Goal: Task Accomplishment & Management: Complete application form

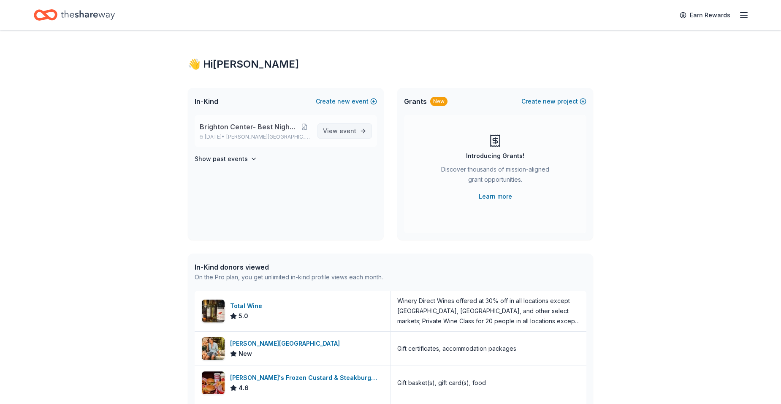
click at [342, 132] on span "event" at bounding box center [347, 130] width 17 height 7
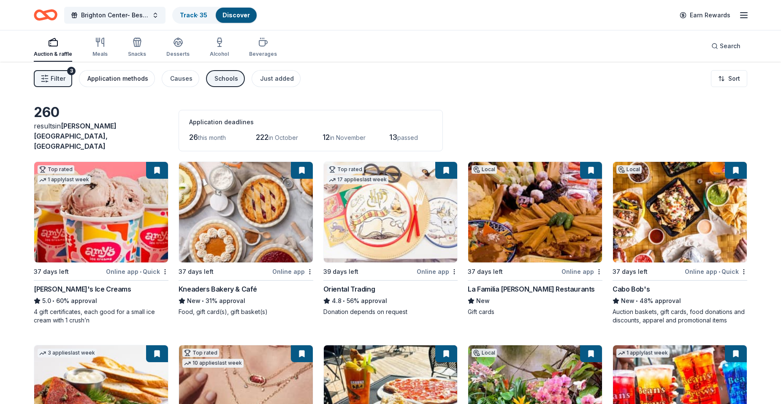
click at [104, 79] on div "Application methods" at bounding box center [117, 78] width 61 height 10
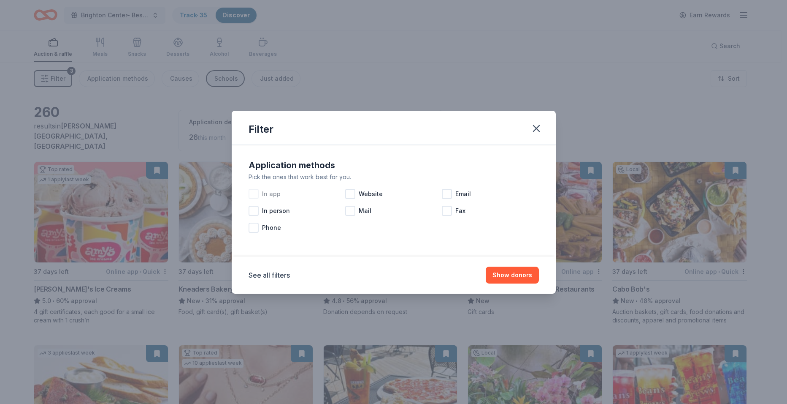
click at [255, 194] on div at bounding box center [254, 194] width 10 height 10
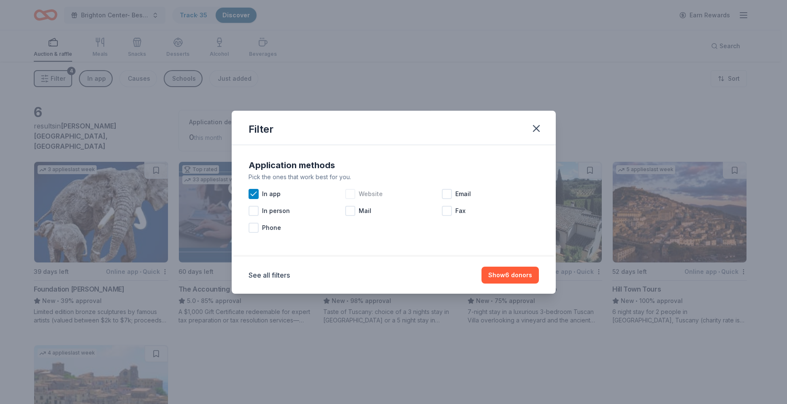
click at [350, 195] on div at bounding box center [350, 194] width 10 height 10
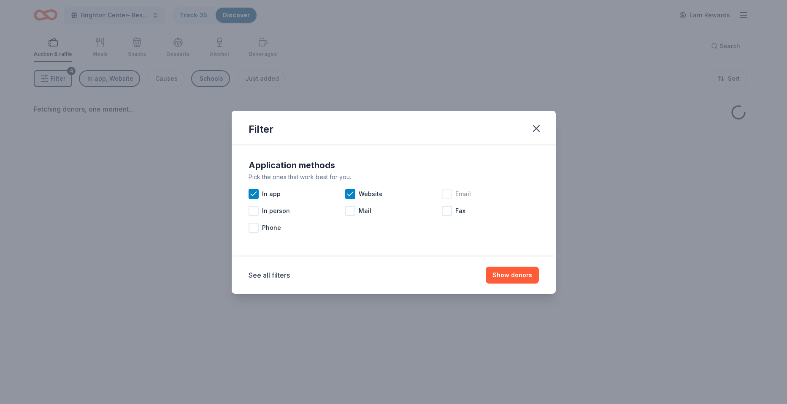
click at [447, 196] on div at bounding box center [447, 194] width 10 height 10
click at [503, 277] on button "Show donors" at bounding box center [512, 274] width 53 height 17
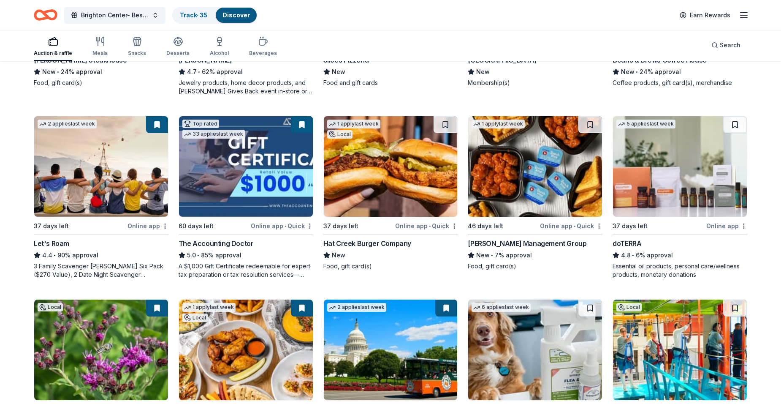
scroll to position [422, 0]
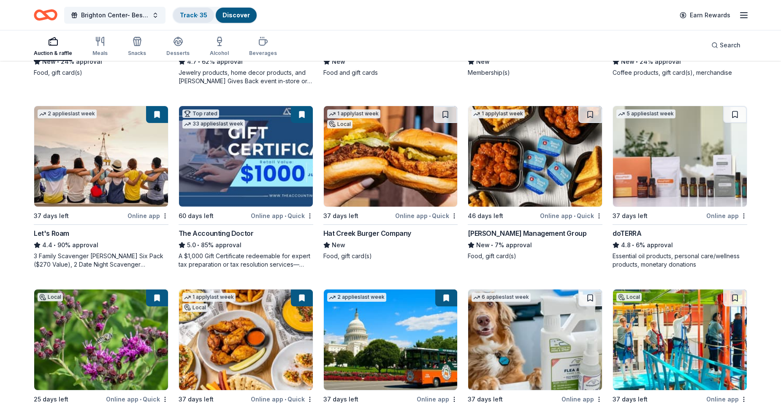
click at [183, 16] on link "Track · 35" at bounding box center [193, 14] width 27 height 7
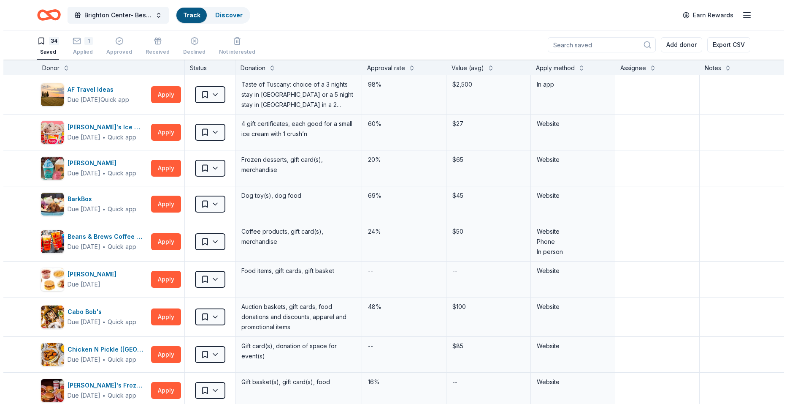
scroll to position [0, 0]
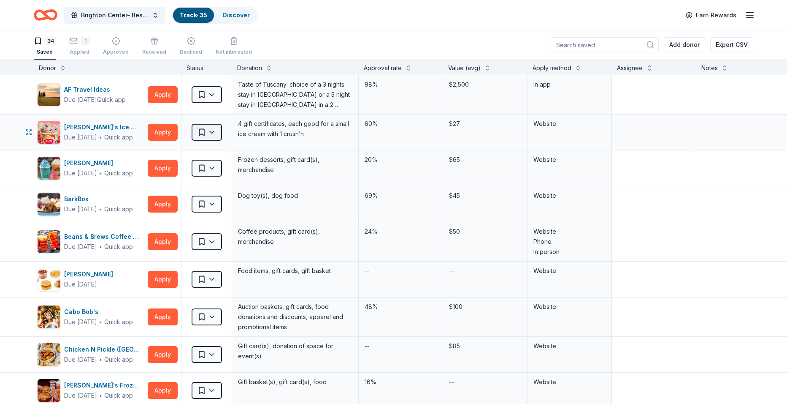
click at [211, 133] on html "Brighton Center- Best Night Ever 2025 Track · 35 Discover Earn Rewards 34 Saved…" at bounding box center [393, 202] width 787 height 404
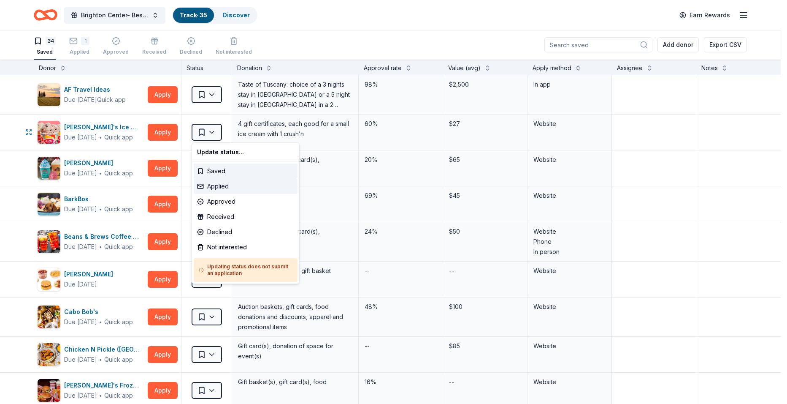
click at [214, 183] on div "Applied" at bounding box center [246, 186] width 104 height 15
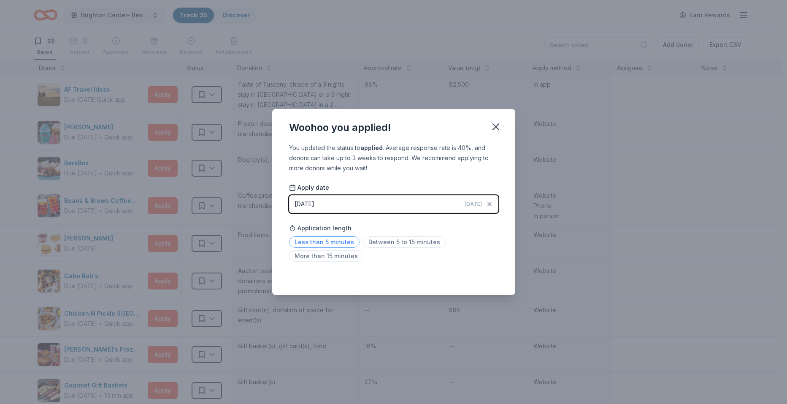
click at [312, 241] on span "Less than 5 minutes" at bounding box center [324, 241] width 70 height 11
click at [493, 129] on icon "button" at bounding box center [496, 127] width 6 height 6
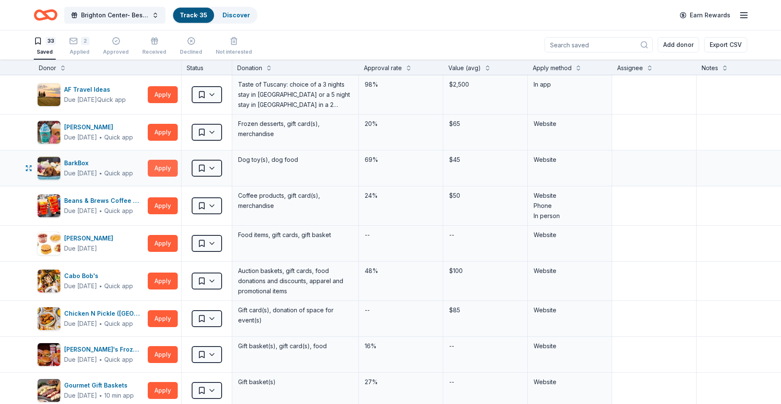
click at [167, 167] on button "Apply" at bounding box center [163, 168] width 30 height 17
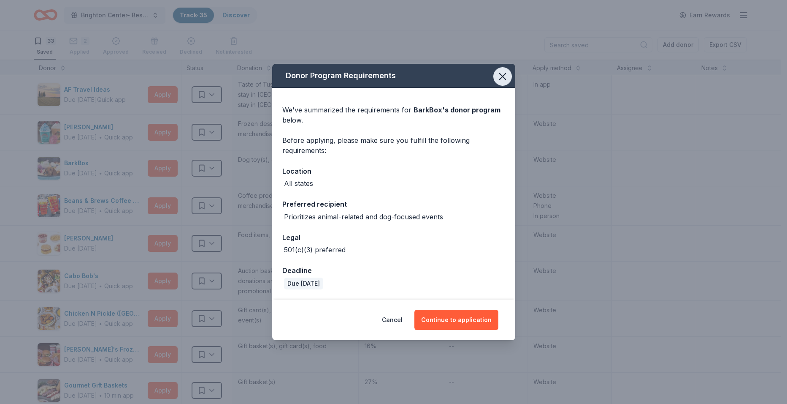
click at [502, 74] on icon "button" at bounding box center [503, 76] width 12 height 12
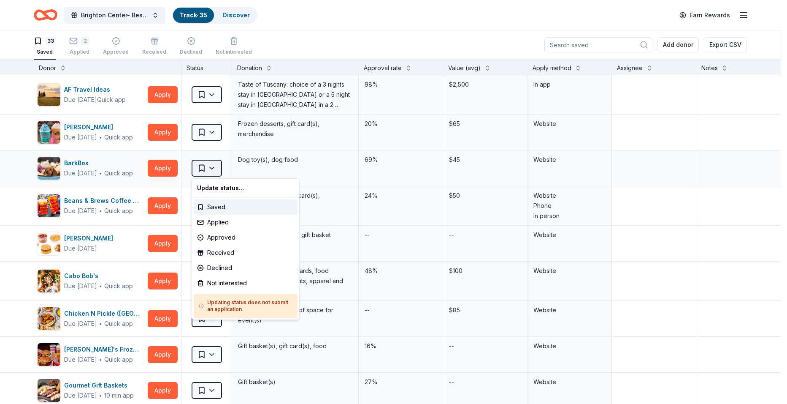
click at [214, 168] on html "Brighton Center- Best Night Ever 2025 Track · 35 Discover Earn Rewards 33 Saved…" at bounding box center [393, 202] width 787 height 404
click at [214, 252] on div "Received" at bounding box center [246, 252] width 104 height 15
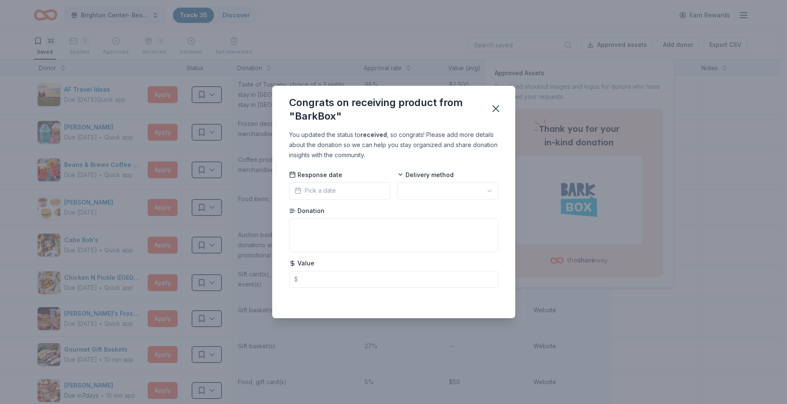
click at [309, 191] on span "Pick a date" at bounding box center [315, 190] width 41 height 10
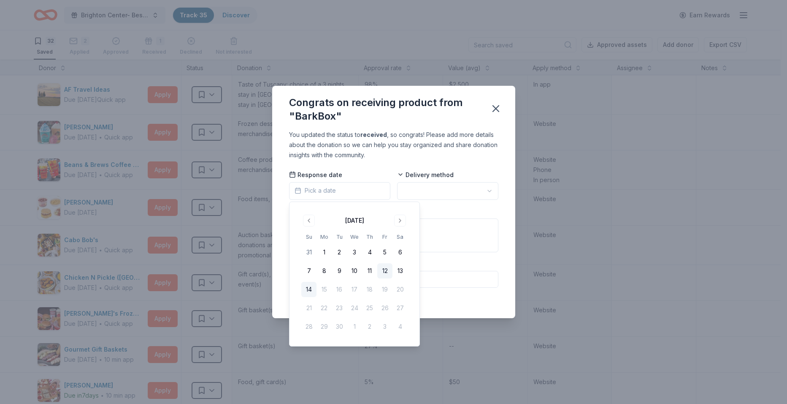
click at [386, 270] on button "12" at bounding box center [384, 270] width 15 height 15
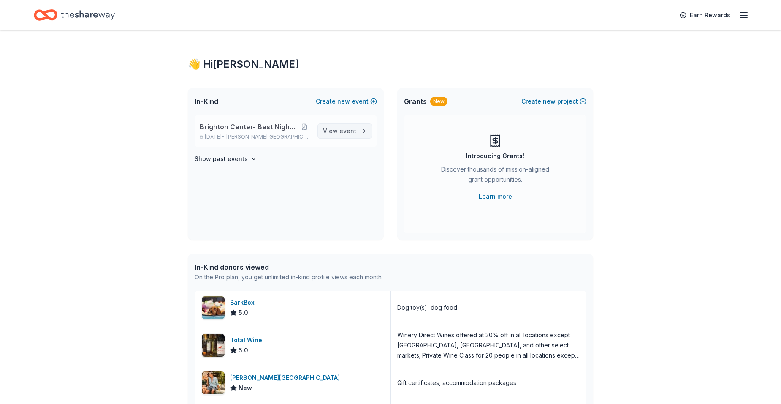
click at [329, 131] on span "View event" at bounding box center [339, 131] width 33 height 10
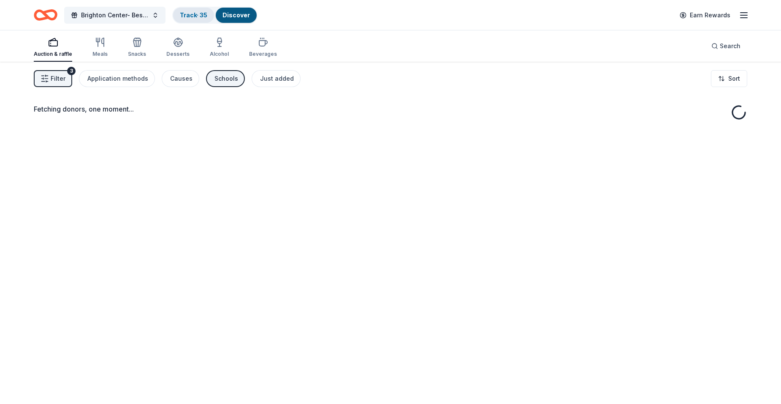
click at [196, 16] on link "Track · 35" at bounding box center [193, 14] width 27 height 7
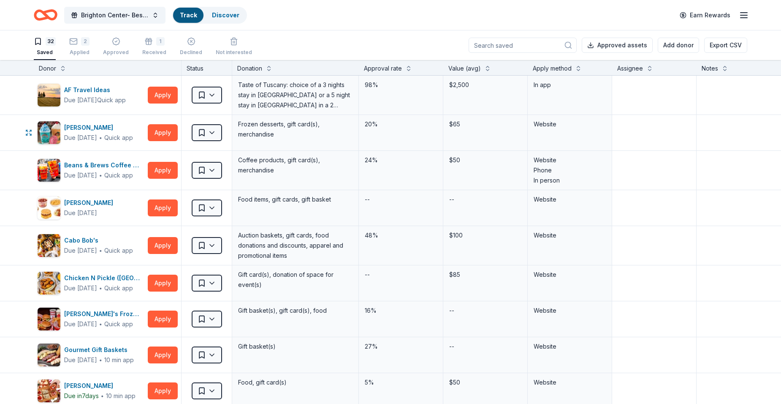
scroll to position [0, 0]
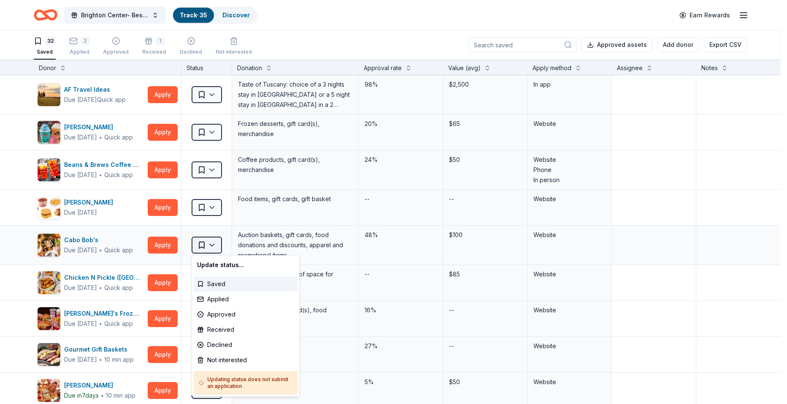
click at [215, 245] on html "Brighton Center- Best Night Ever 2025 Track · 35 Discover Earn Rewards 32 Saved…" at bounding box center [393, 202] width 787 height 404
click at [208, 298] on div "Applied" at bounding box center [246, 298] width 104 height 15
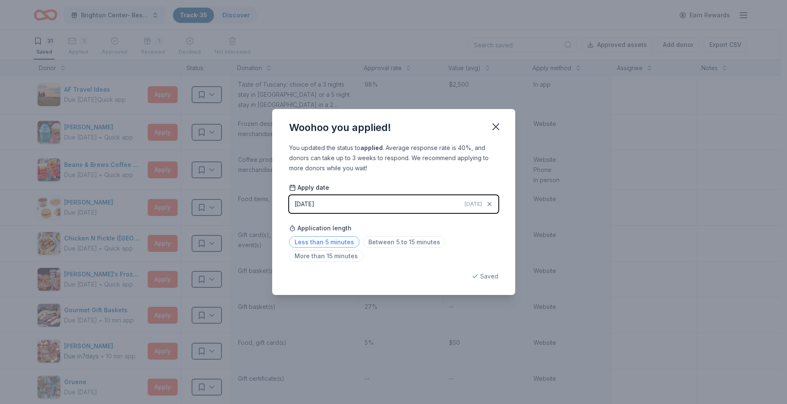
click at [336, 242] on span "Less than 5 minutes" at bounding box center [324, 241] width 70 height 11
click at [495, 123] on icon "button" at bounding box center [496, 127] width 12 height 12
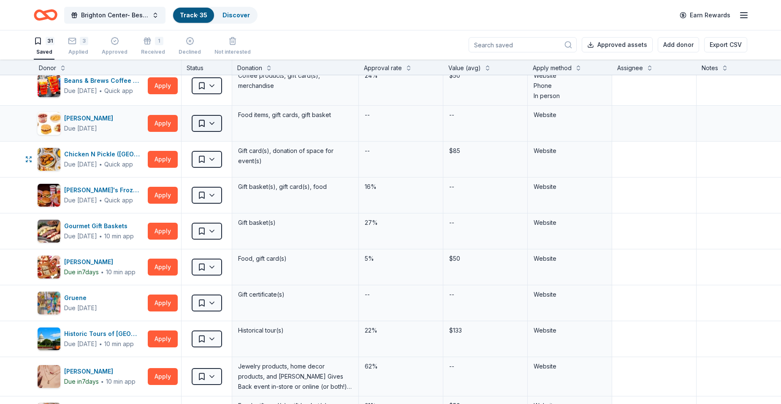
scroll to position [84, 0]
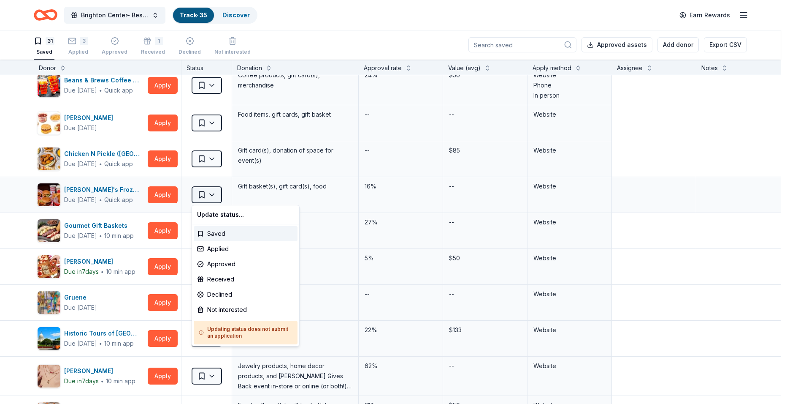
click at [212, 193] on html "Brighton Center- Best Night Ever 2025 Track · 35 Discover Earn Rewards 31 Saved…" at bounding box center [393, 202] width 787 height 404
click at [209, 249] on div "Applied" at bounding box center [246, 248] width 104 height 15
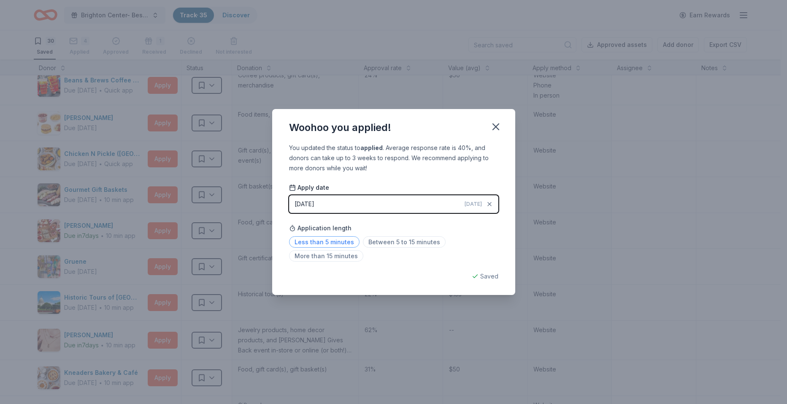
click at [333, 242] on span "Less than 5 minutes" at bounding box center [324, 241] width 70 height 11
click at [495, 123] on icon "button" at bounding box center [496, 127] width 12 height 12
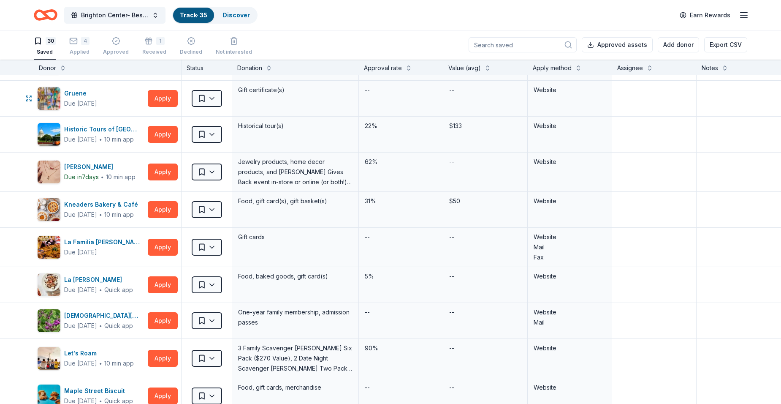
scroll to position [253, 0]
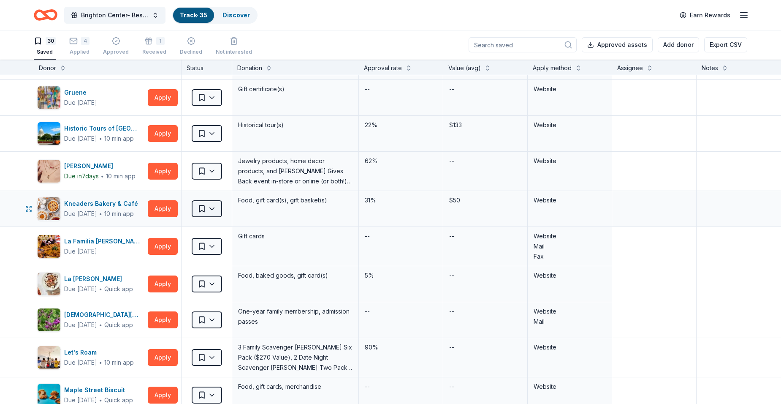
click at [212, 212] on html "Brighton Center- Best Night Ever 2025 Track · 35 Discover Earn Rewards 30 Saved…" at bounding box center [390, 202] width 781 height 404
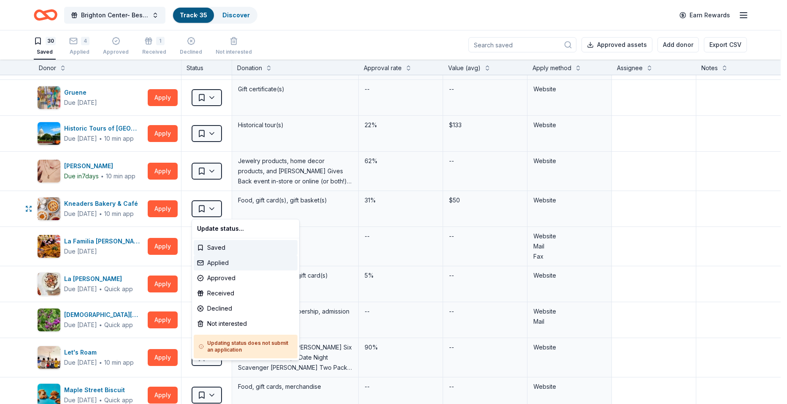
click at [214, 265] on div "Applied" at bounding box center [246, 262] width 104 height 15
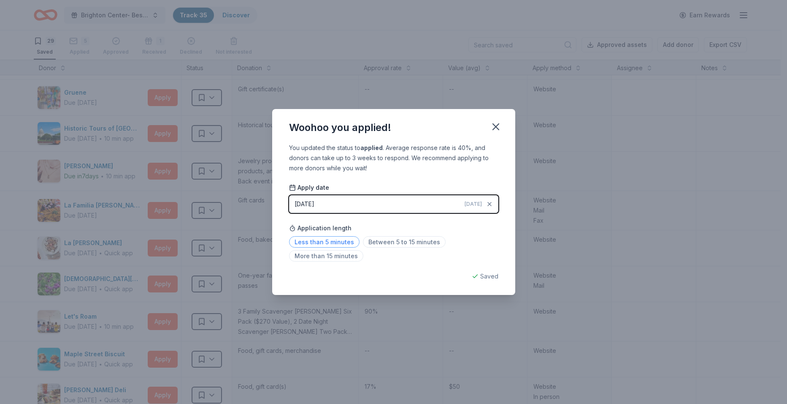
click at [333, 239] on span "Less than 5 minutes" at bounding box center [324, 241] width 70 height 11
click at [495, 127] on icon "button" at bounding box center [496, 127] width 6 height 6
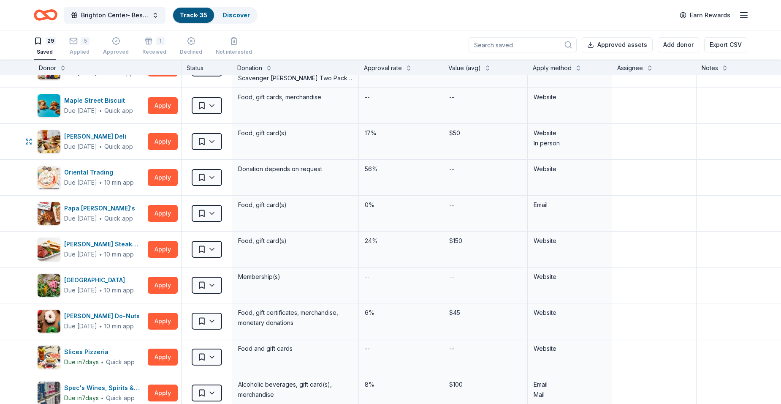
scroll to position [549, 0]
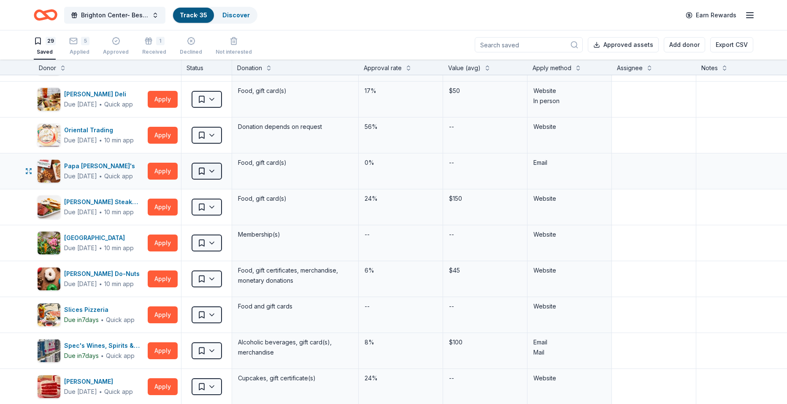
click at [213, 172] on html "Brighton Center- Best Night Ever 2025 Track · 35 Discover Earn Rewards 29 Saved…" at bounding box center [393, 202] width 787 height 404
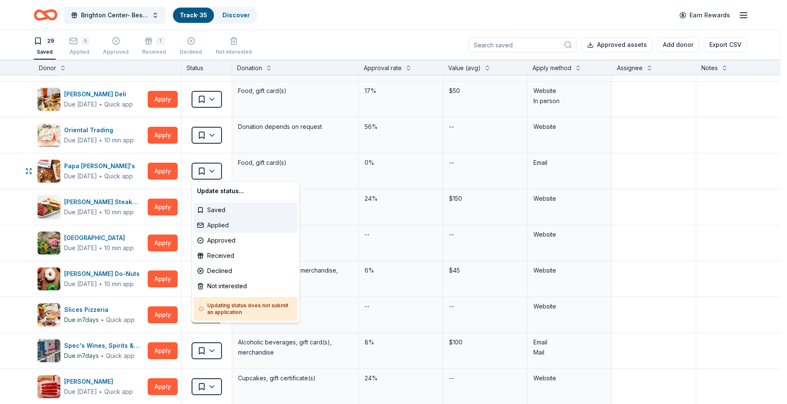
click at [214, 222] on div "Applied" at bounding box center [246, 224] width 104 height 15
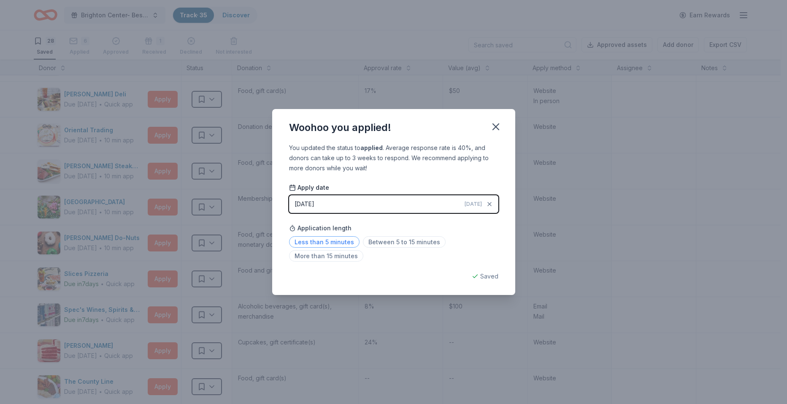
click at [324, 240] on span "Less than 5 minutes" at bounding box center [324, 241] width 70 height 11
click at [494, 127] on icon "button" at bounding box center [496, 127] width 12 height 12
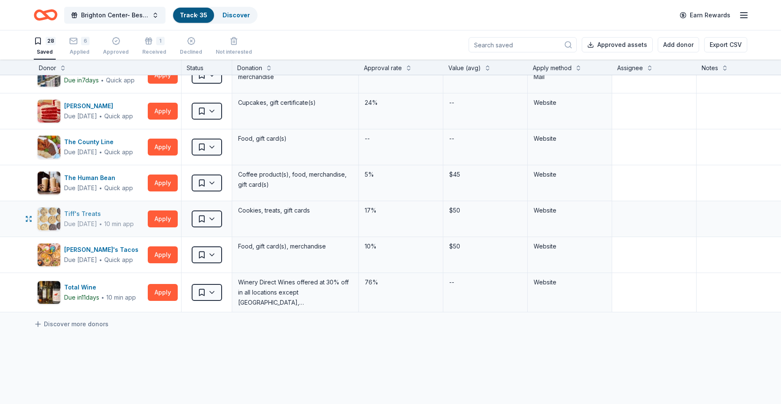
scroll to position [802, 0]
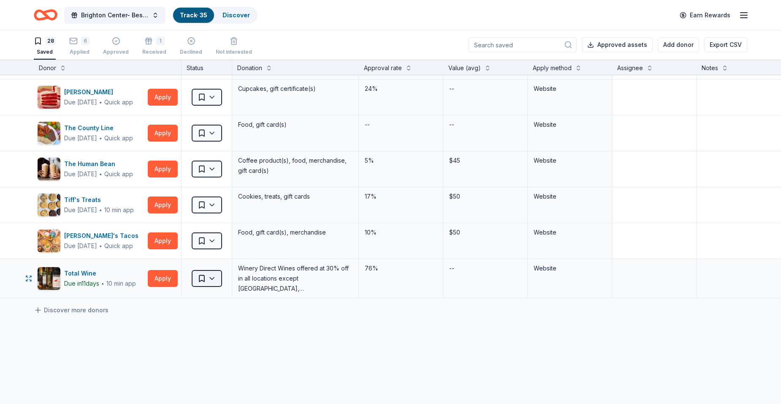
click at [211, 276] on html "Brighton Center- Best Night Ever 2025 Track · 35 Discover Earn Rewards 28 Saved…" at bounding box center [390, 202] width 781 height 404
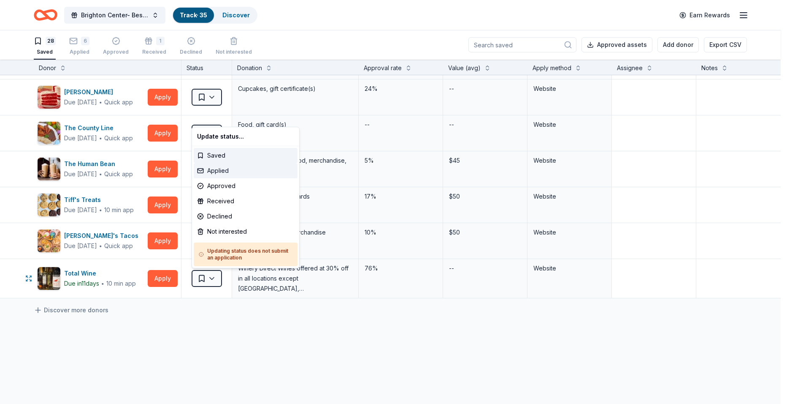
click at [220, 172] on div "Applied" at bounding box center [246, 170] width 104 height 15
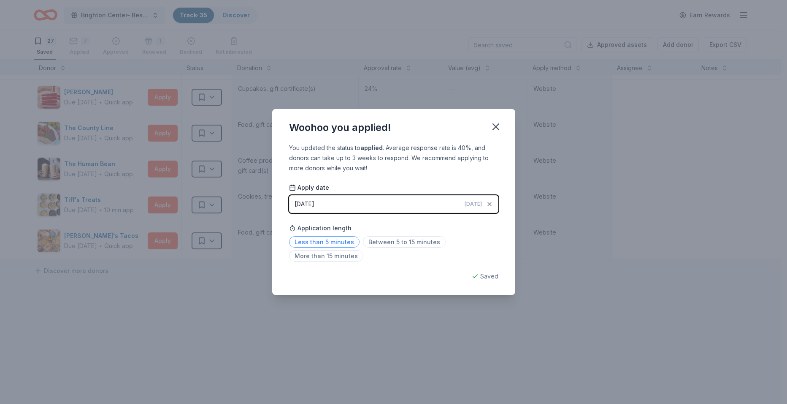
click at [325, 240] on span "Less than 5 minutes" at bounding box center [324, 241] width 70 height 11
click at [491, 127] on icon "button" at bounding box center [496, 127] width 12 height 12
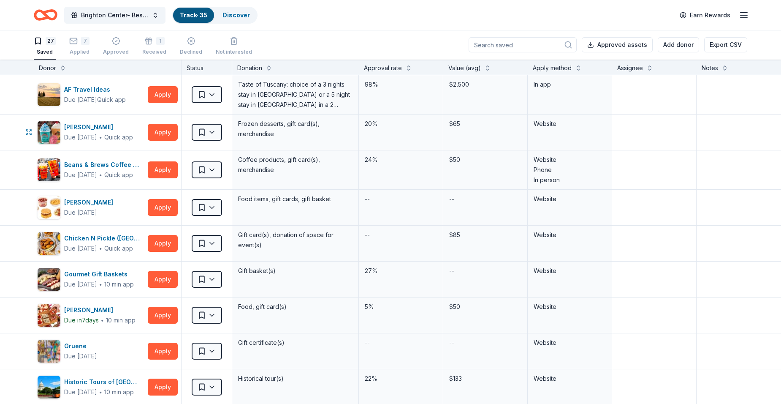
scroll to position [0, 0]
click at [161, 95] on button "Apply" at bounding box center [163, 95] width 30 height 17
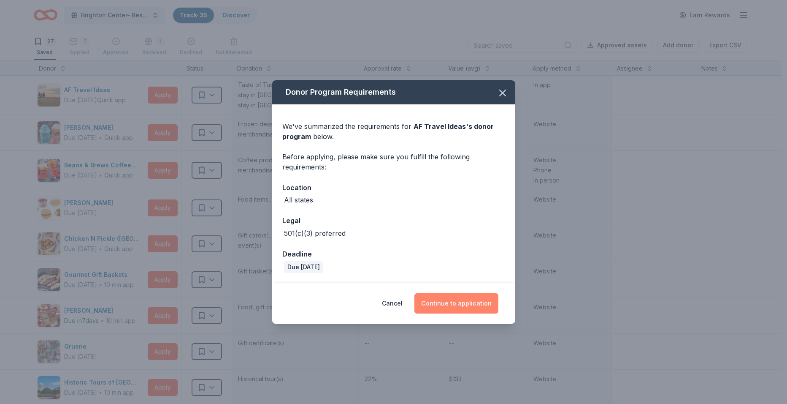
click at [428, 304] on button "Continue to application" at bounding box center [457, 303] width 84 height 20
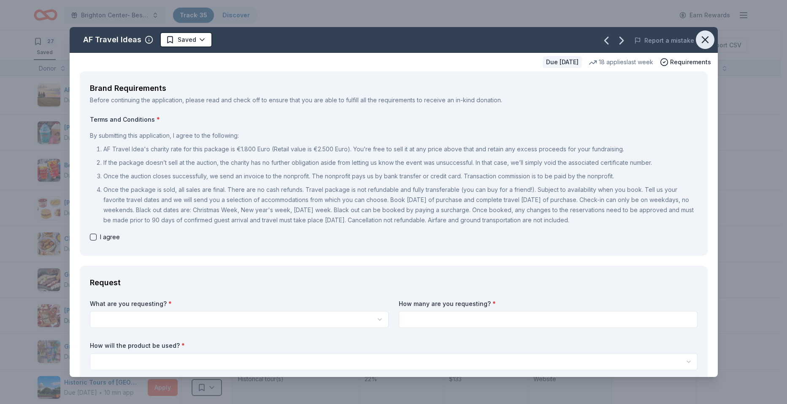
click at [700, 36] on icon "button" at bounding box center [705, 40] width 12 height 12
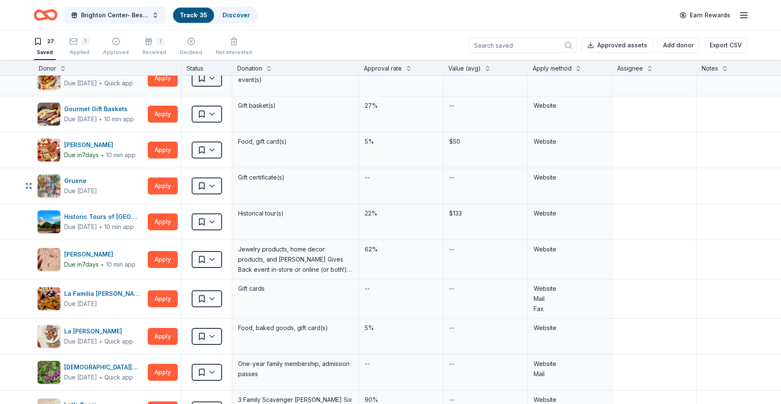
scroll to position [211, 0]
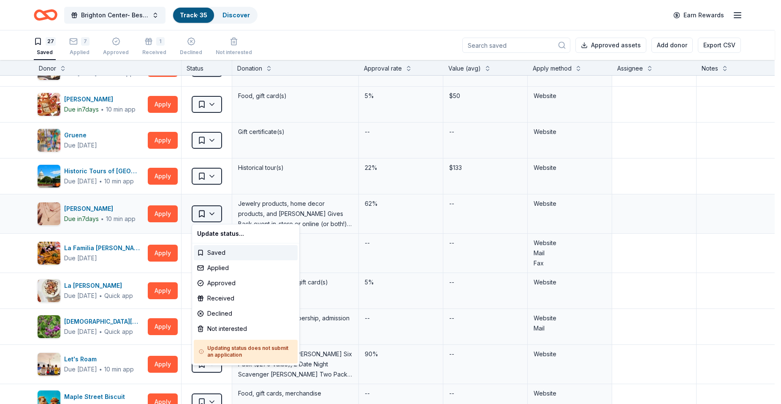
click at [211, 212] on html "Brighton Center- Best Night Ever 2025 Track · 35 Discover Earn Rewards 27 Saved…" at bounding box center [390, 202] width 781 height 404
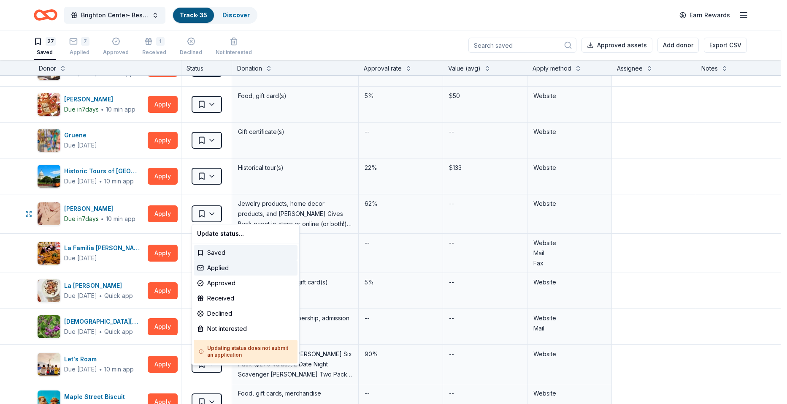
click at [213, 267] on div "Applied" at bounding box center [246, 267] width 104 height 15
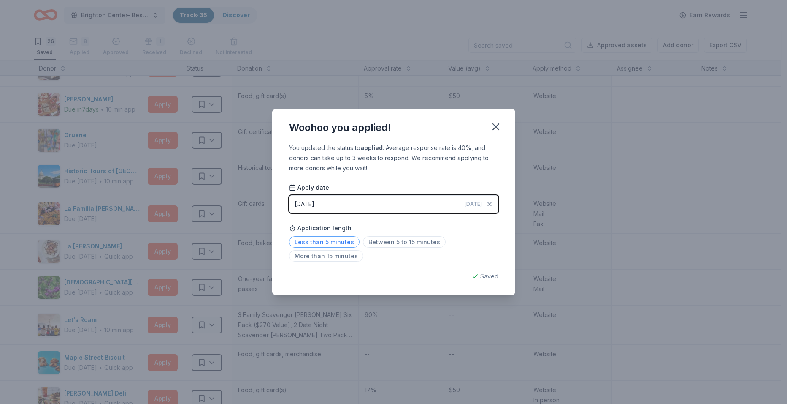
click at [309, 241] on span "Less than 5 minutes" at bounding box center [324, 241] width 70 height 11
click at [493, 126] on icon "button" at bounding box center [496, 127] width 12 height 12
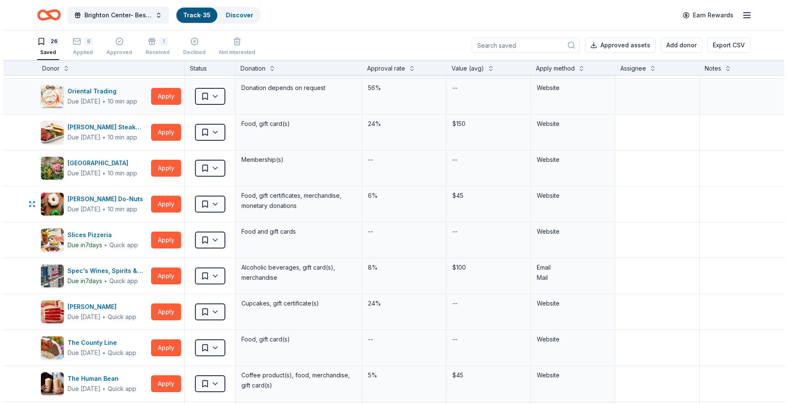
scroll to position [633, 0]
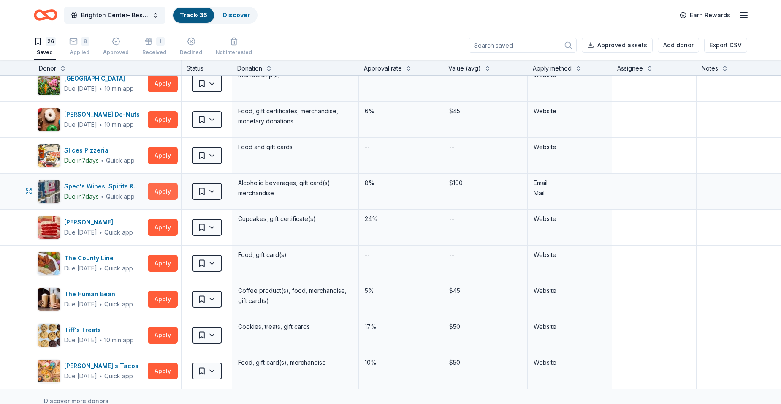
click at [163, 192] on button "Apply" at bounding box center [163, 191] width 30 height 17
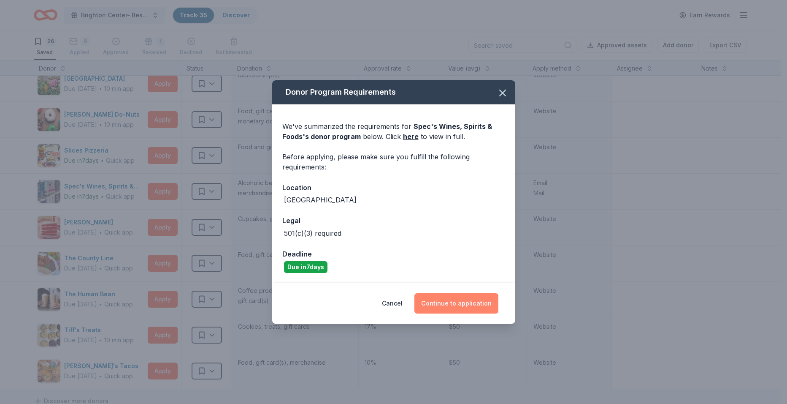
click at [450, 304] on button "Continue to application" at bounding box center [457, 303] width 84 height 20
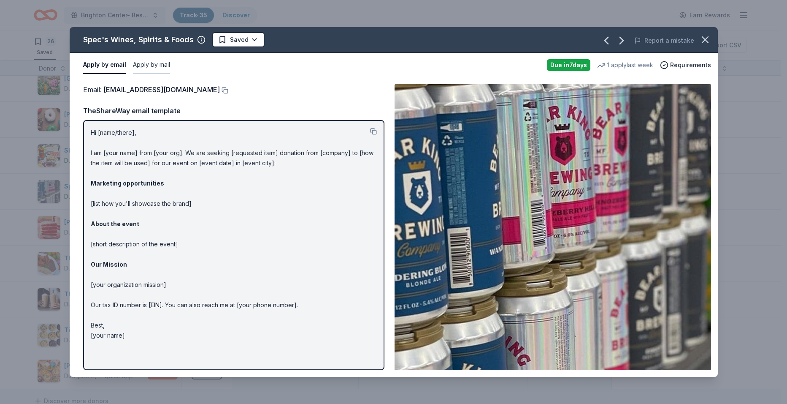
click at [150, 64] on button "Apply by mail" at bounding box center [151, 65] width 37 height 18
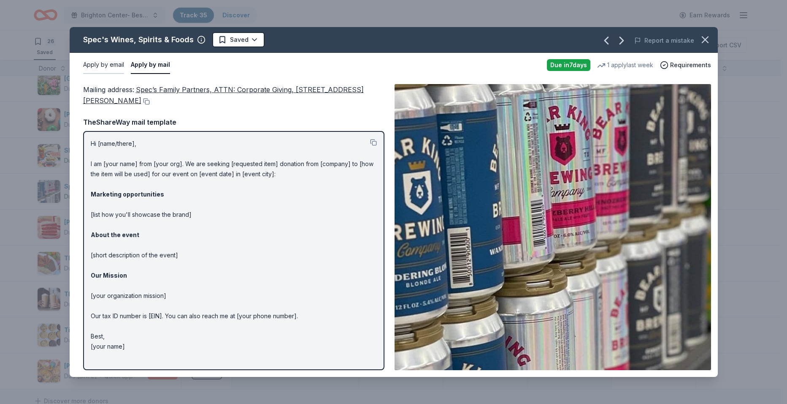
click at [96, 68] on button "Apply by email" at bounding box center [103, 65] width 41 height 18
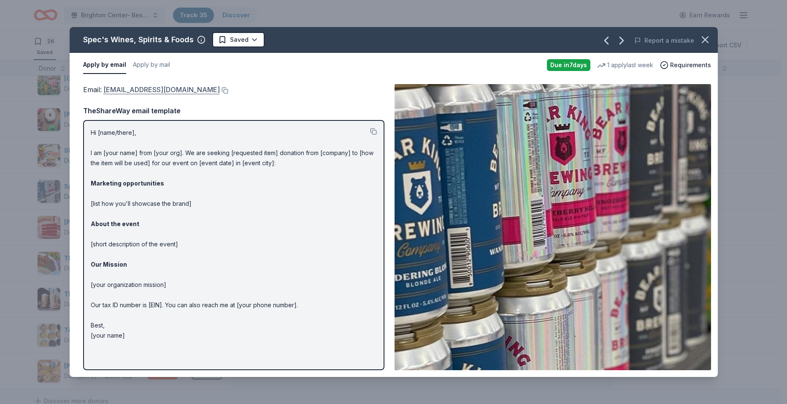
drag, startPoint x: 219, startPoint y: 89, endPoint x: 166, endPoint y: 93, distance: 52.5
click div "Email : corporategiving@specsonline.com"
click link "corporategiving@specsonline.com"
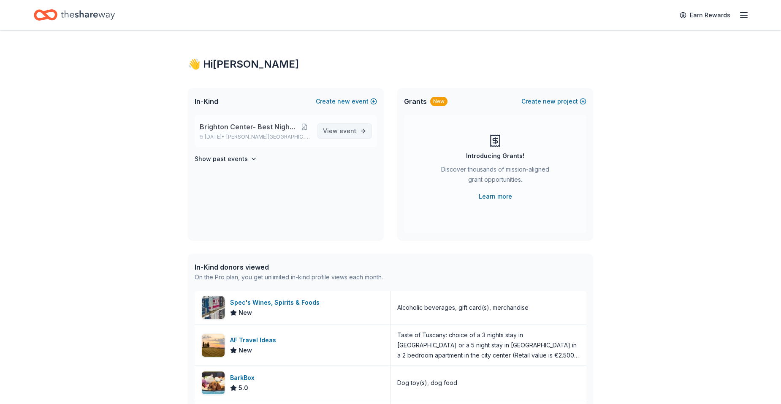
click at [334, 129] on span "View event" at bounding box center [339, 131] width 33 height 10
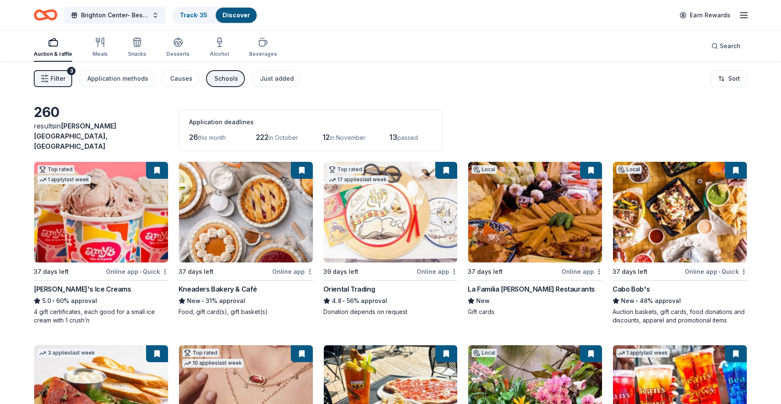
click at [51, 49] on div "Auction & raffle" at bounding box center [53, 47] width 38 height 20
click at [268, 80] on div "Just added" at bounding box center [277, 78] width 34 height 10
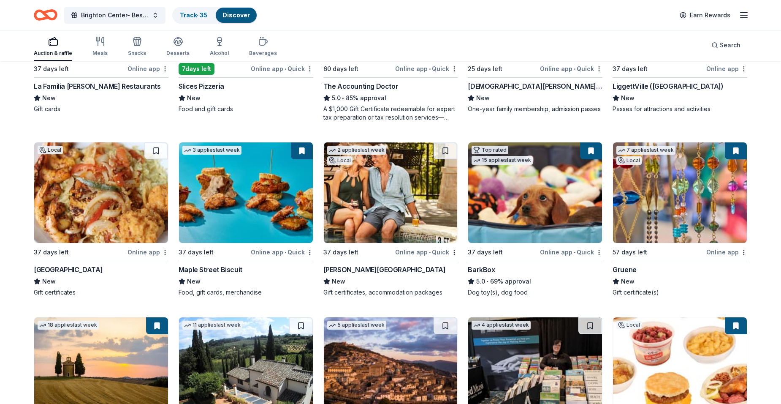
scroll to position [211, 0]
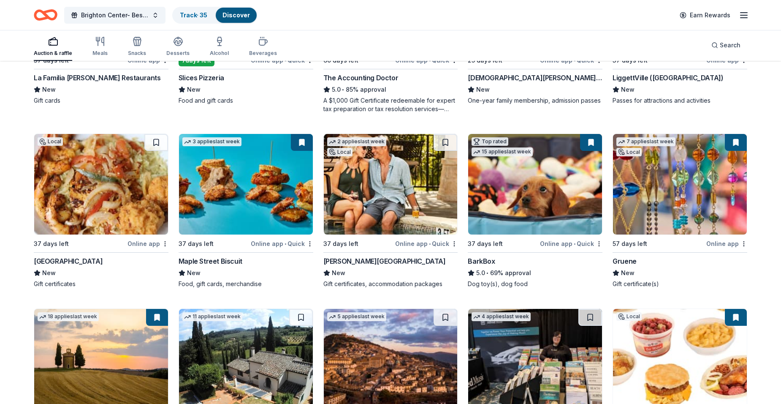
click at [657, 175] on img at bounding box center [680, 184] width 134 height 100
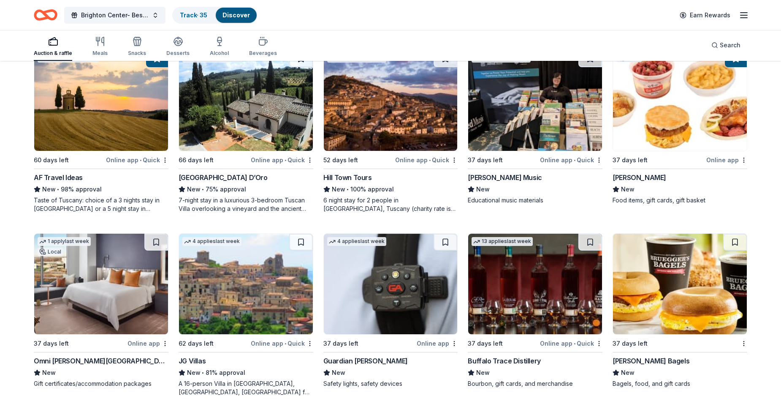
scroll to position [473, 0]
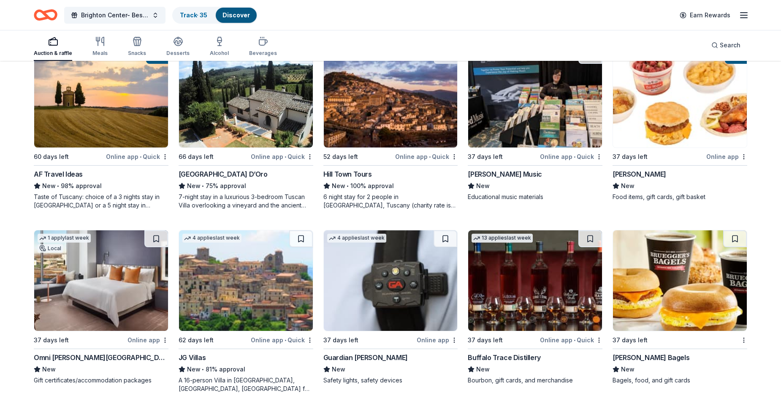
click at [109, 285] on img at bounding box center [101, 280] width 134 height 100
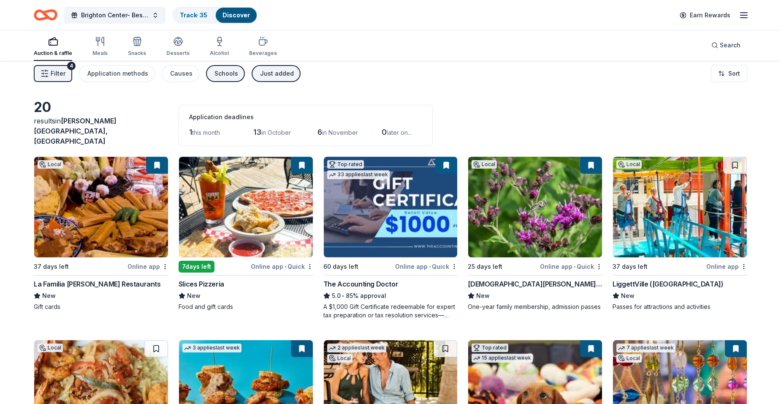
scroll to position [0, 0]
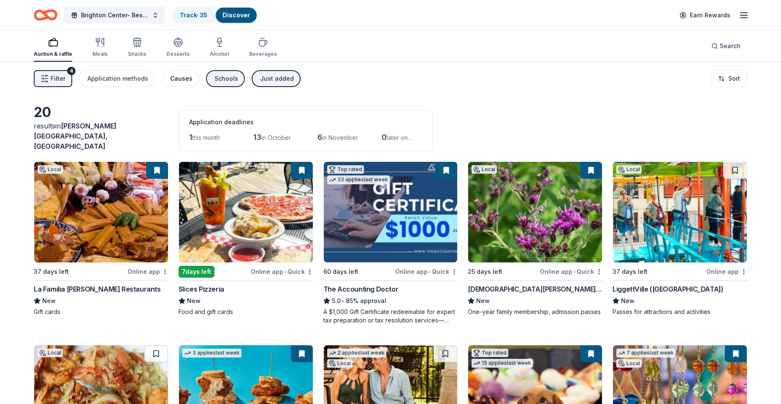
click at [176, 74] on div "Causes" at bounding box center [181, 78] width 22 height 10
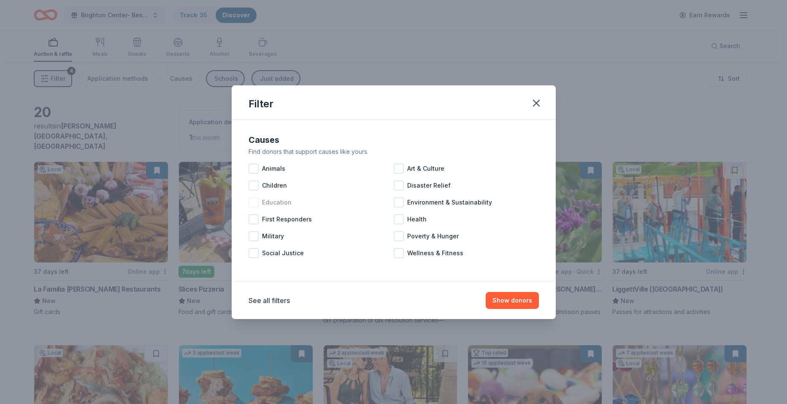
click at [254, 202] on div at bounding box center [254, 202] width 10 height 10
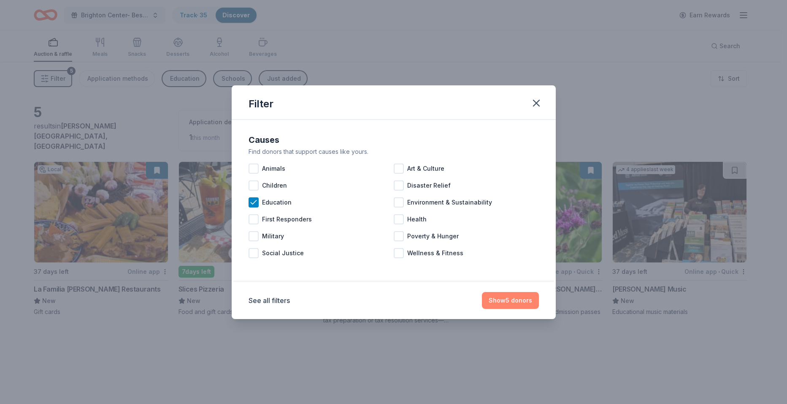
click at [509, 296] on button "Show 5 donors" at bounding box center [510, 300] width 57 height 17
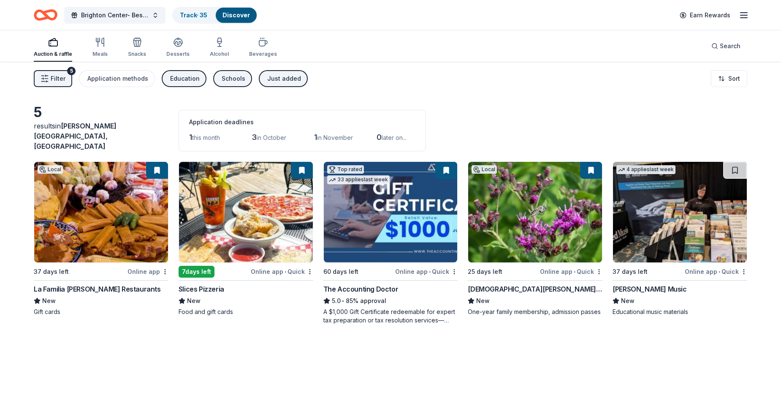
click at [176, 83] on div "Education" at bounding box center [185, 78] width 30 height 10
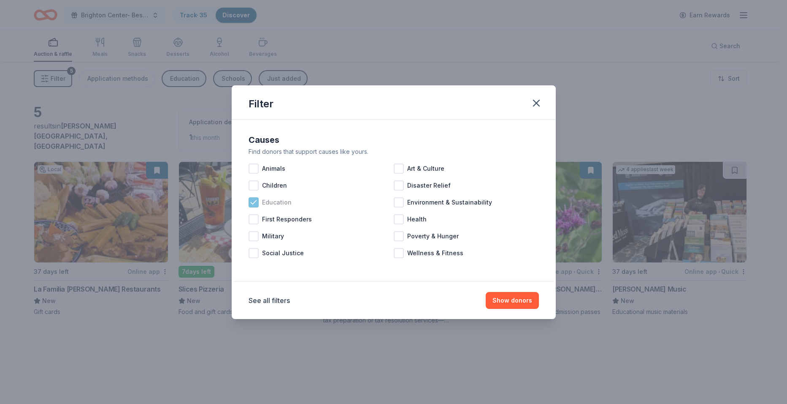
click at [252, 203] on icon at bounding box center [253, 202] width 5 height 4
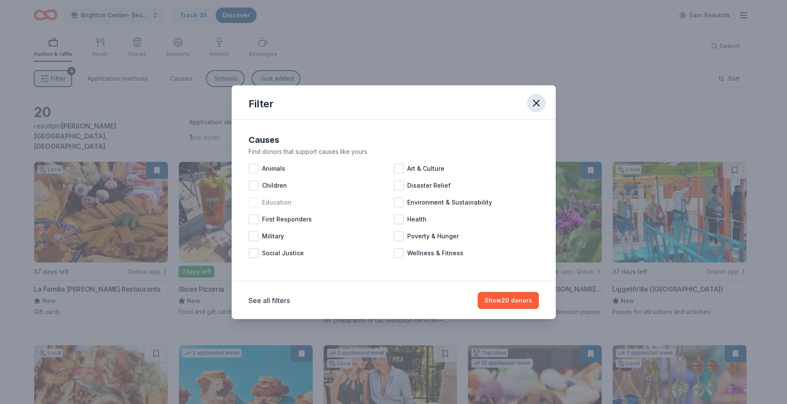
click at [537, 101] on icon "button" at bounding box center [537, 103] width 12 height 12
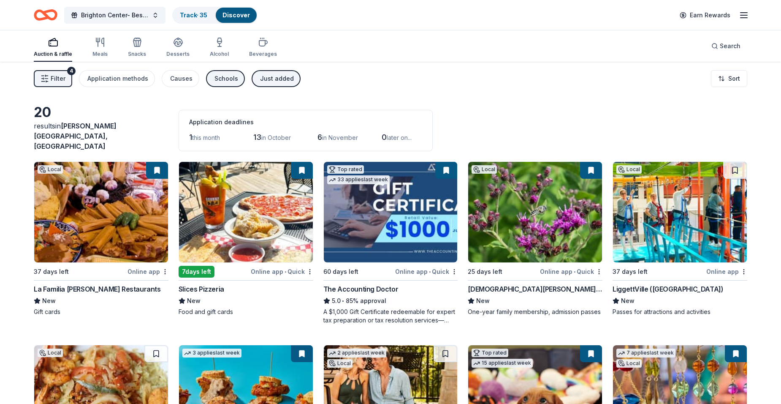
click at [228, 80] on div "Schools" at bounding box center [226, 78] width 24 height 10
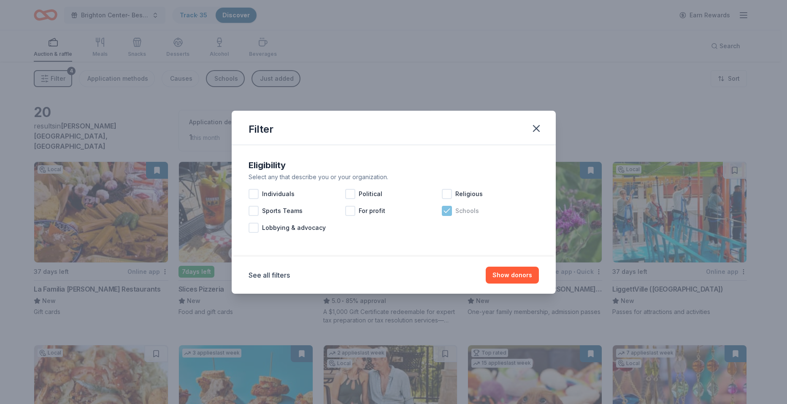
click at [447, 212] on icon at bounding box center [447, 210] width 8 height 8
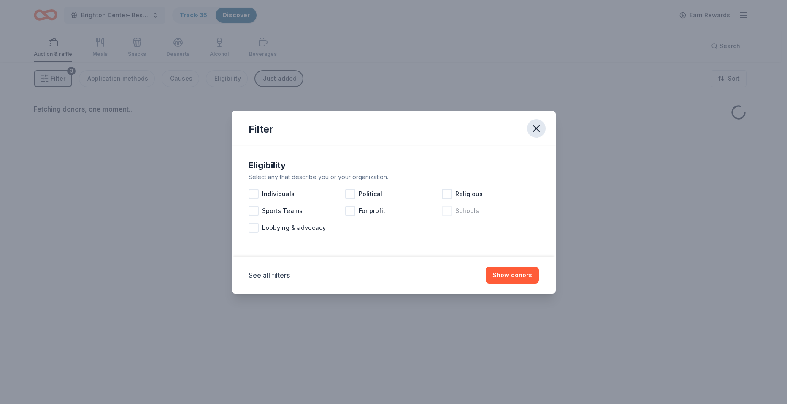
click at [534, 130] on icon "button" at bounding box center [537, 128] width 6 height 6
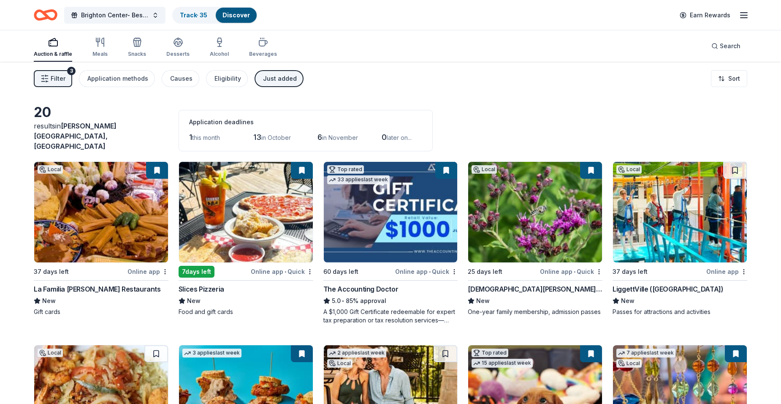
click at [271, 81] on div "Just added" at bounding box center [280, 78] width 34 height 10
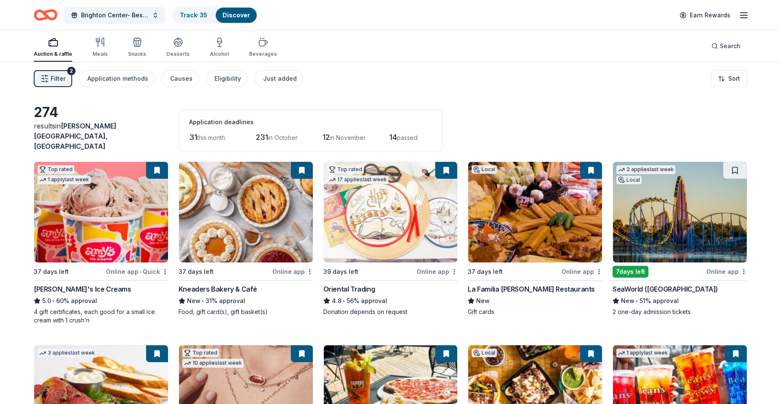
click at [639, 215] on img at bounding box center [680, 212] width 134 height 100
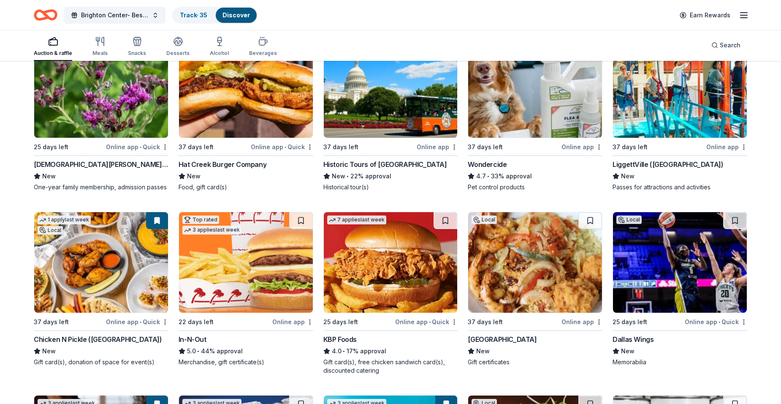
scroll to position [675, 0]
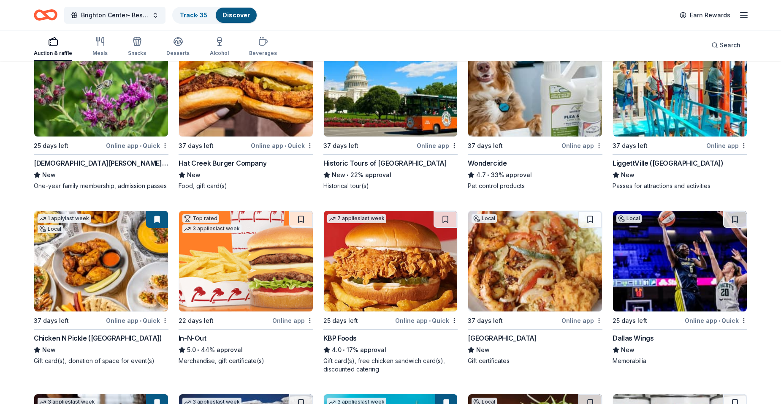
click at [96, 256] on img at bounding box center [101, 261] width 134 height 100
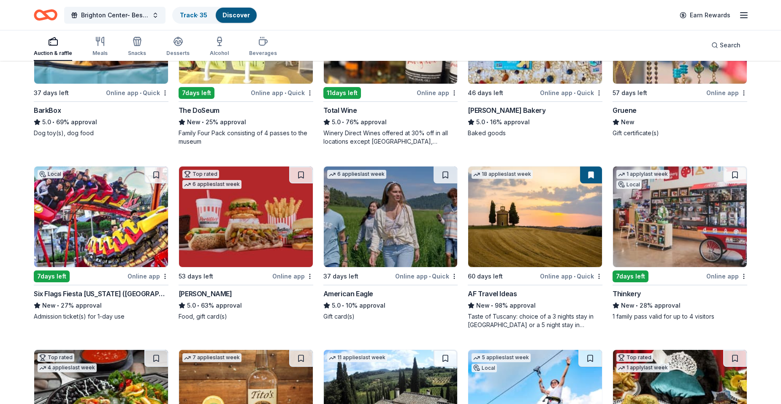
scroll to position [1510, 0]
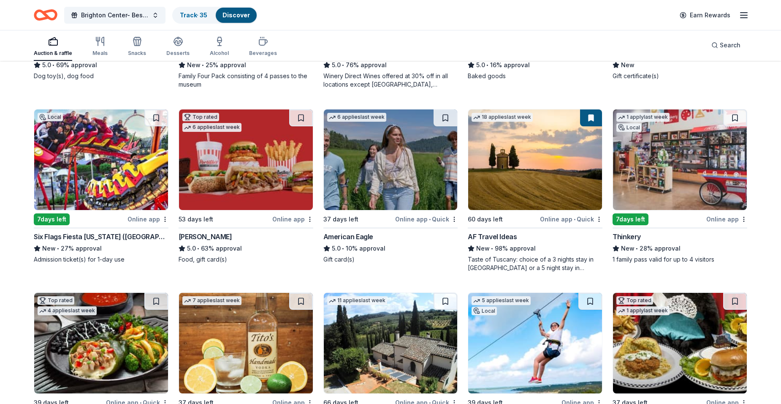
click at [122, 172] on img at bounding box center [101, 159] width 134 height 100
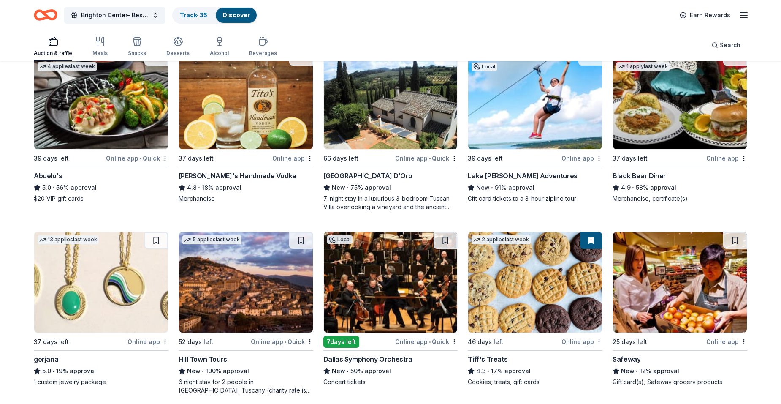
scroll to position [1763, 0]
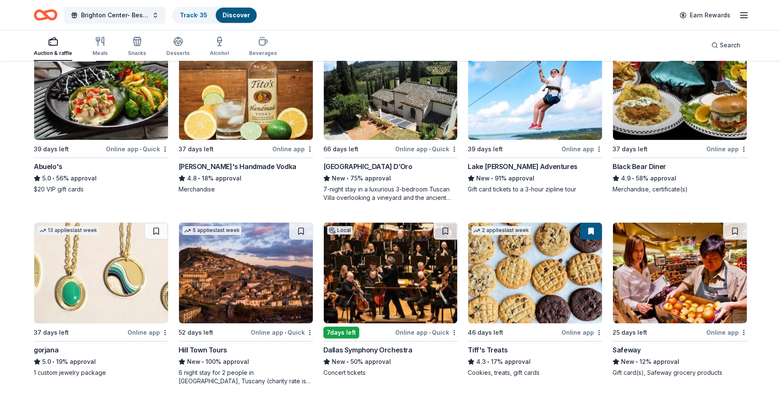
click at [112, 261] on img at bounding box center [101, 272] width 134 height 100
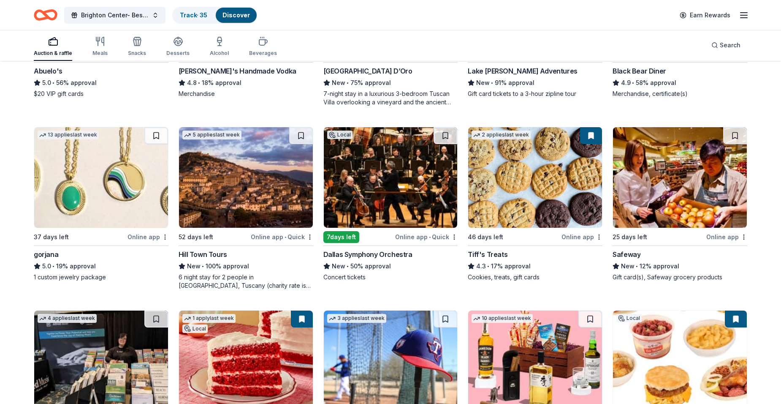
scroll to position [1889, 0]
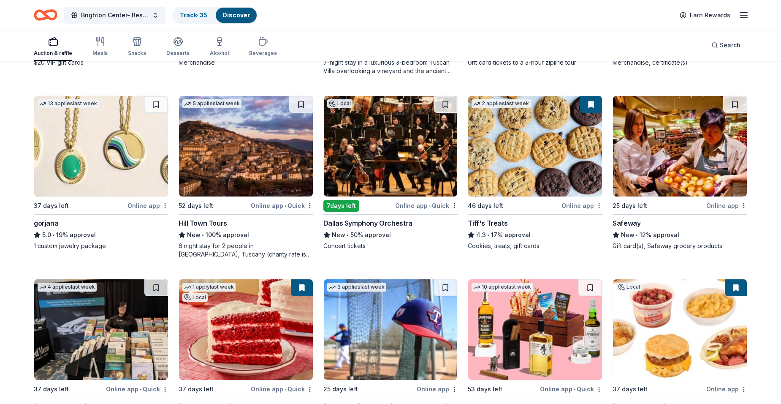
click at [524, 163] on img at bounding box center [535, 146] width 134 height 100
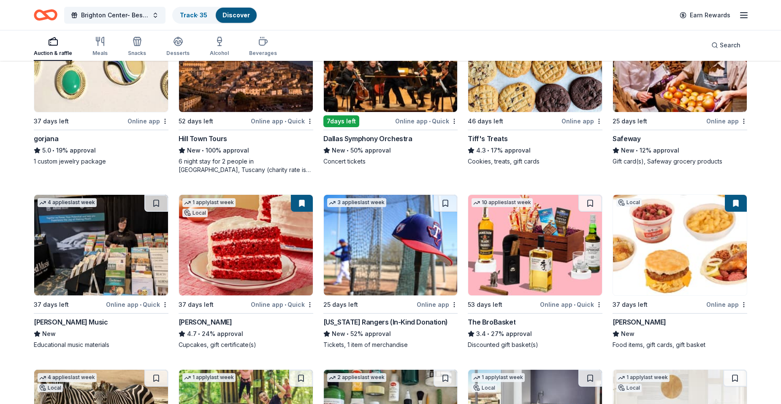
scroll to position [2016, 0]
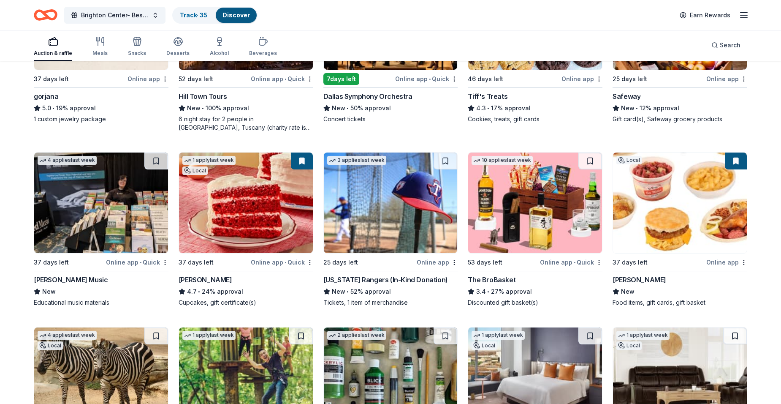
click at [500, 197] on img at bounding box center [535, 202] width 134 height 100
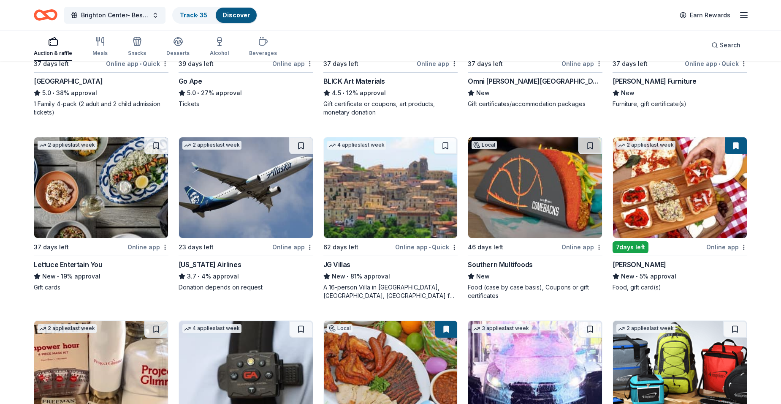
scroll to position [2396, 0]
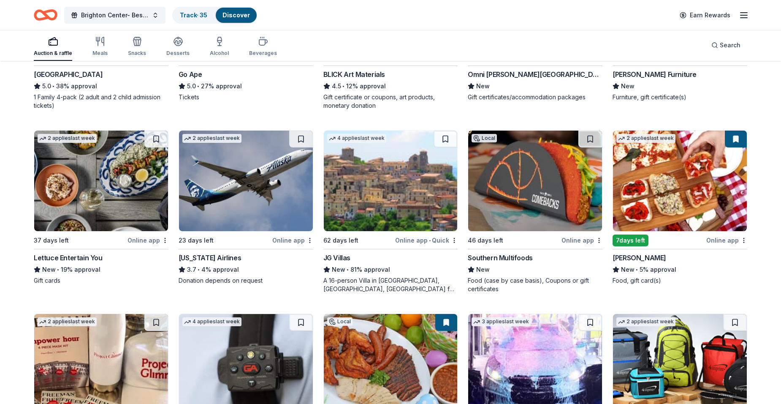
click at [646, 193] on img at bounding box center [680, 180] width 134 height 100
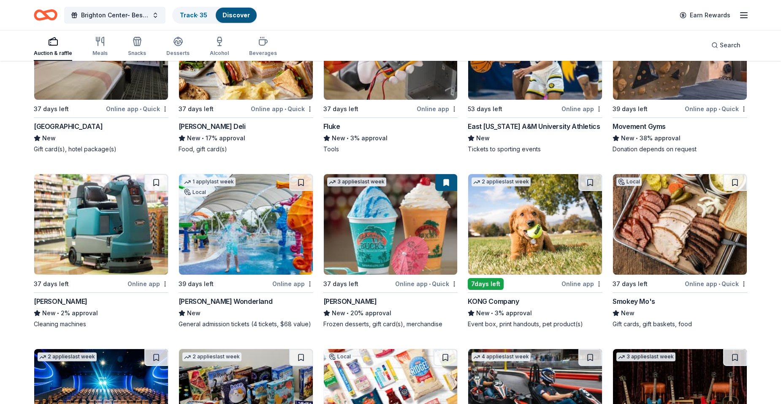
scroll to position [3071, 0]
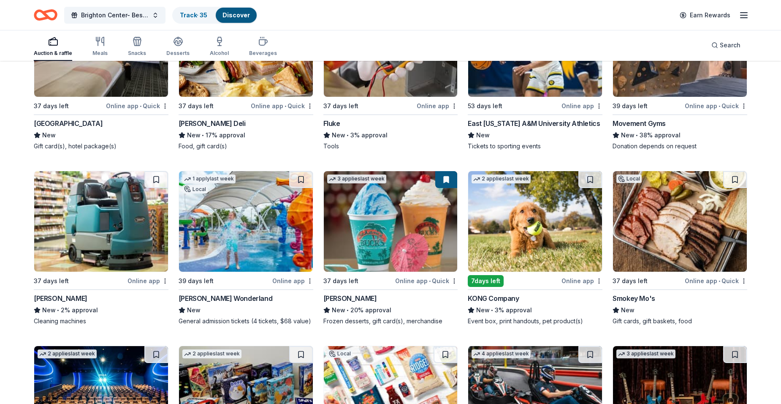
click at [220, 221] on img at bounding box center [246, 221] width 134 height 100
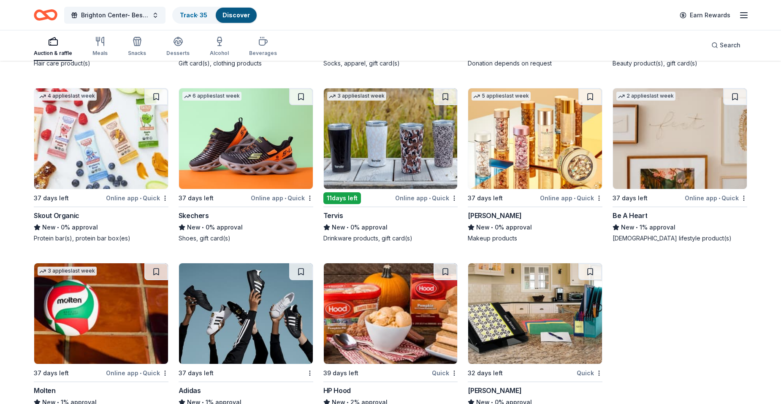
scroll to position [9630, 0]
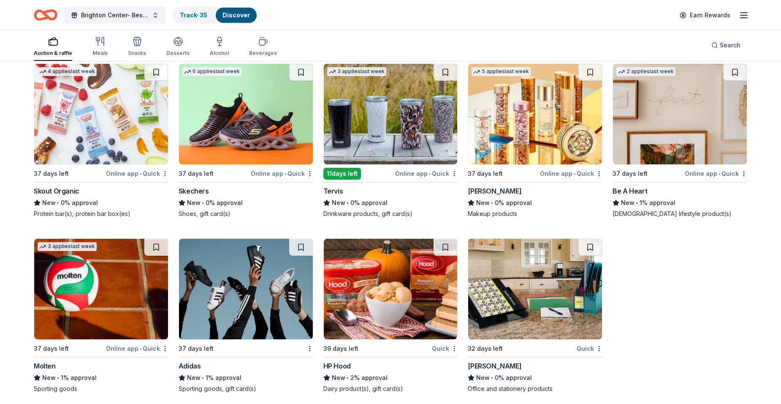
click at [241, 284] on img at bounding box center [246, 289] width 134 height 100
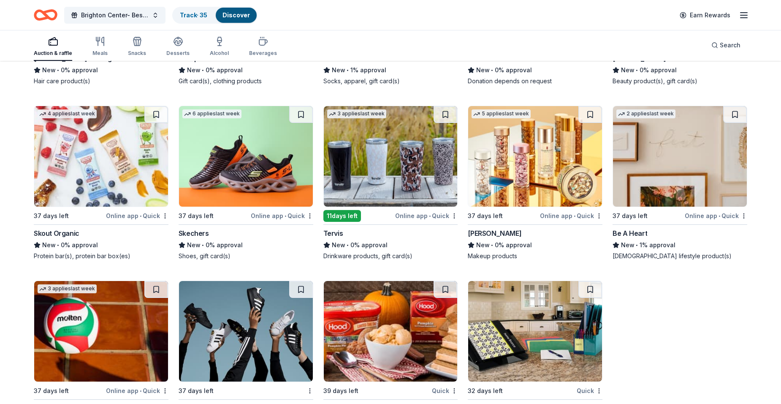
scroll to position [9546, 0]
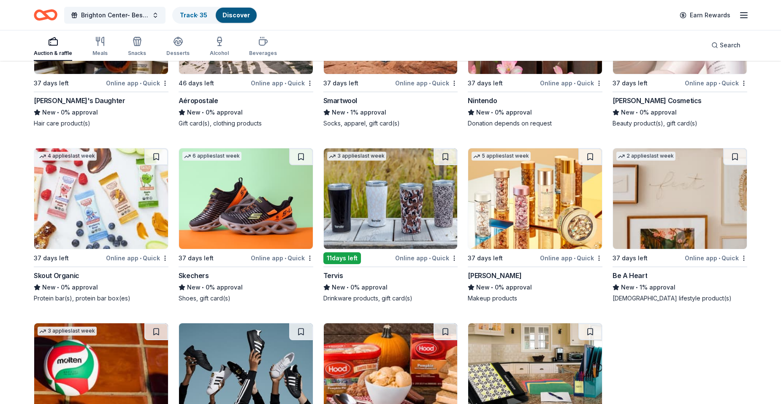
click at [369, 200] on img at bounding box center [391, 198] width 134 height 100
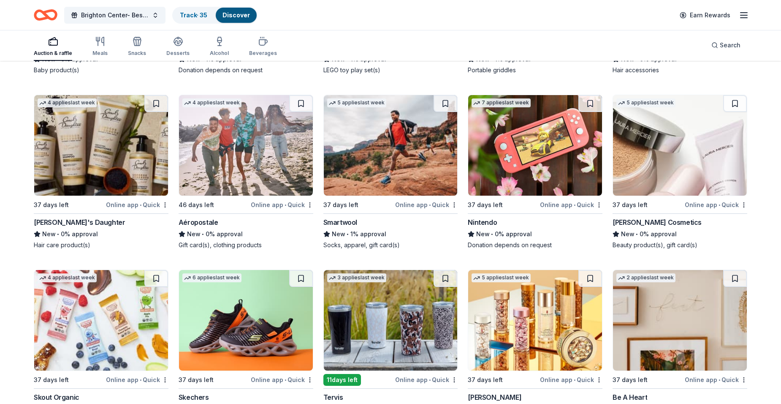
scroll to position [9419, 0]
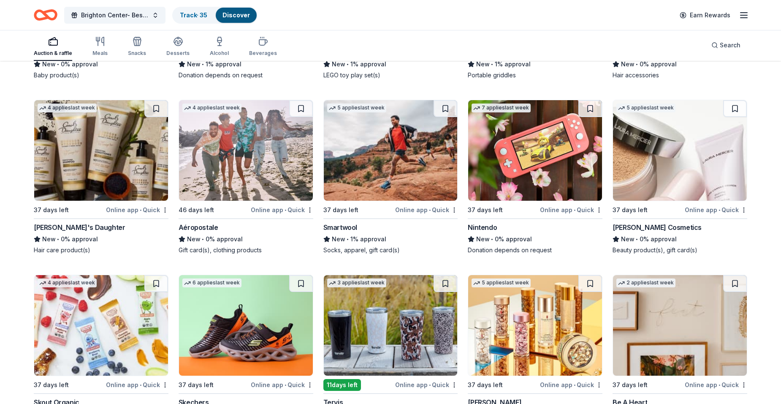
click at [674, 127] on img at bounding box center [680, 150] width 134 height 100
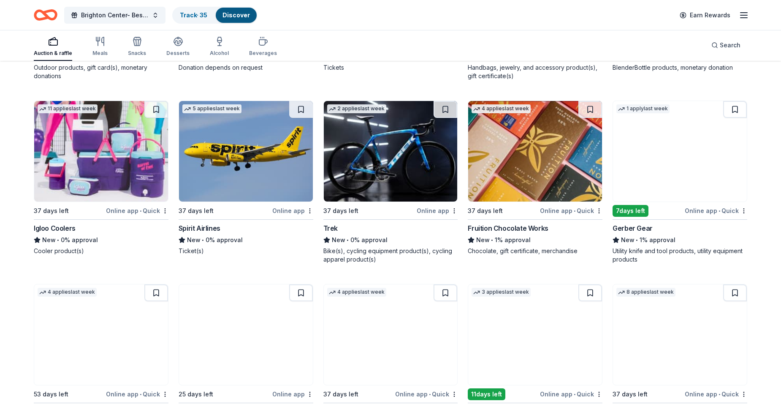
scroll to position [8702, 0]
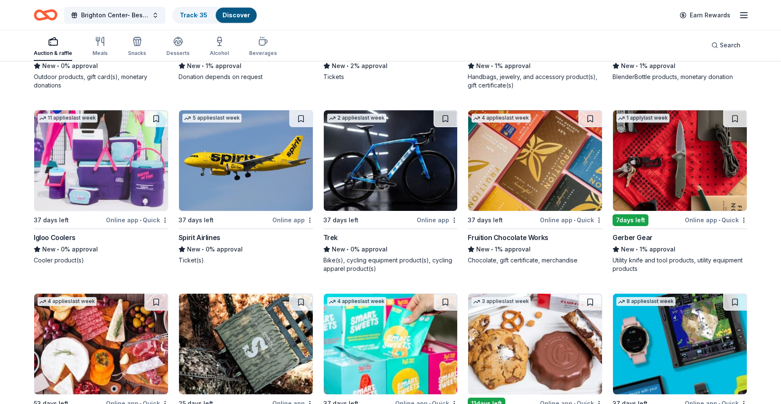
click at [133, 164] on img at bounding box center [101, 160] width 134 height 100
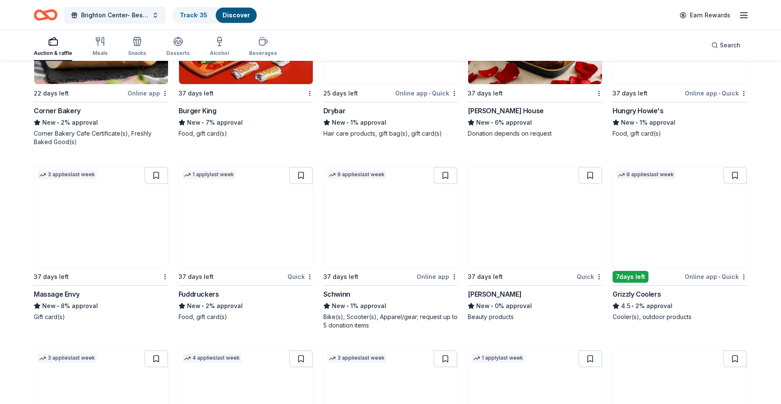
scroll to position [7900, 0]
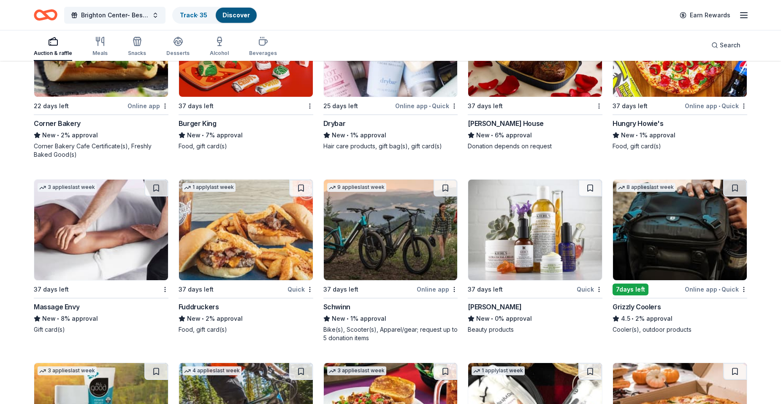
click at [367, 221] on img at bounding box center [391, 229] width 134 height 100
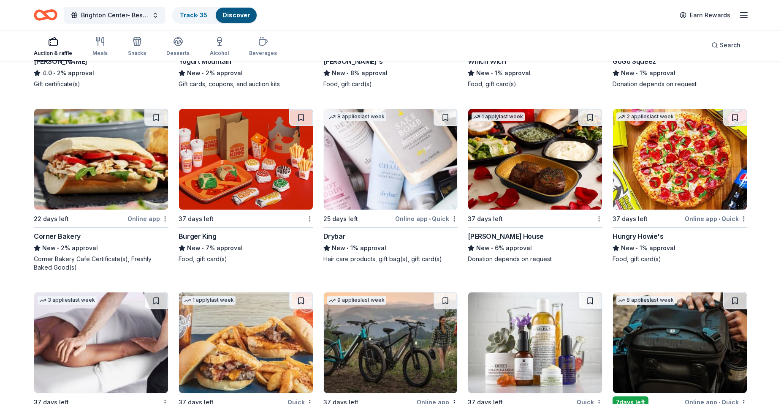
scroll to position [7773, 0]
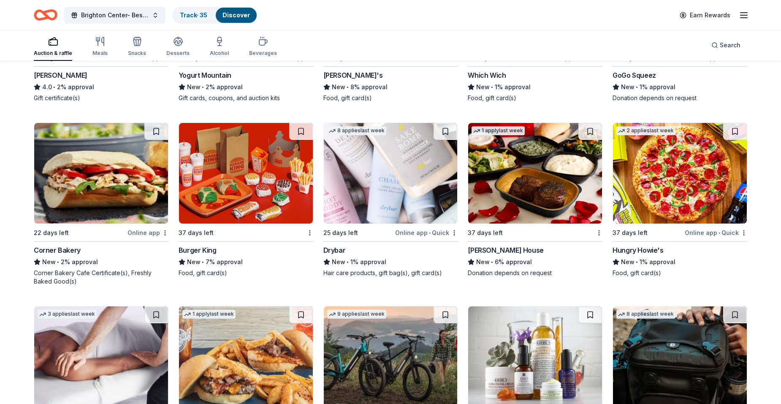
click at [491, 165] on img at bounding box center [535, 173] width 134 height 100
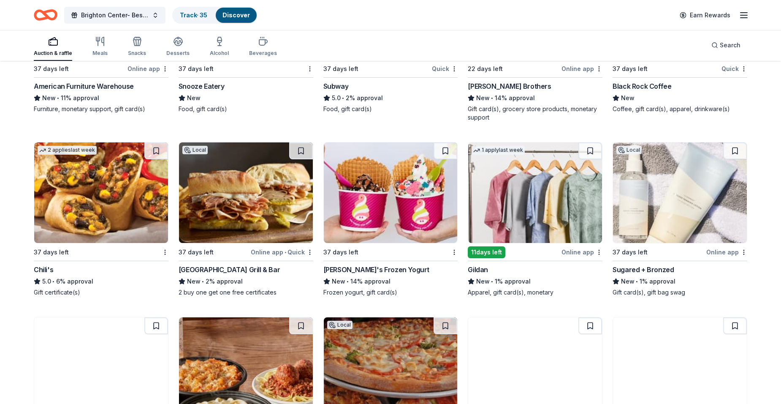
scroll to position [6296, 0]
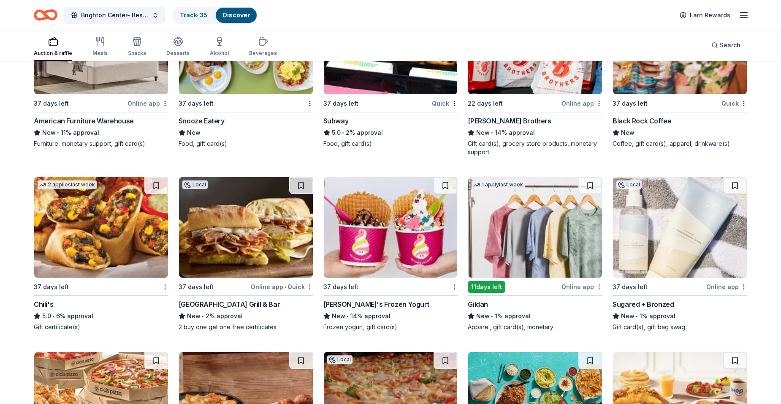
click at [232, 233] on img at bounding box center [246, 227] width 134 height 100
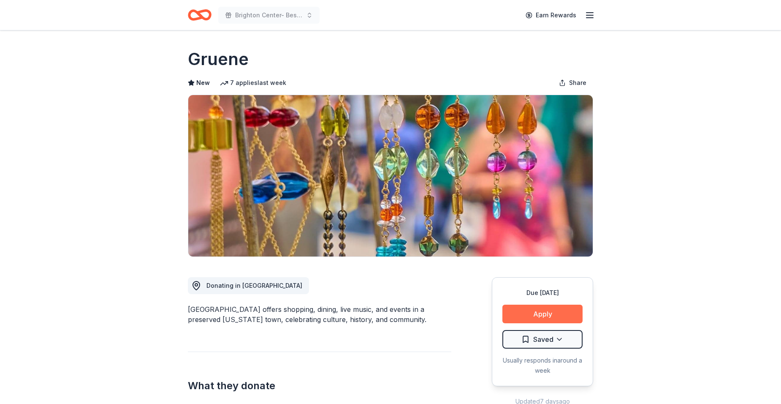
click at [524, 307] on button "Apply" at bounding box center [542, 313] width 80 height 19
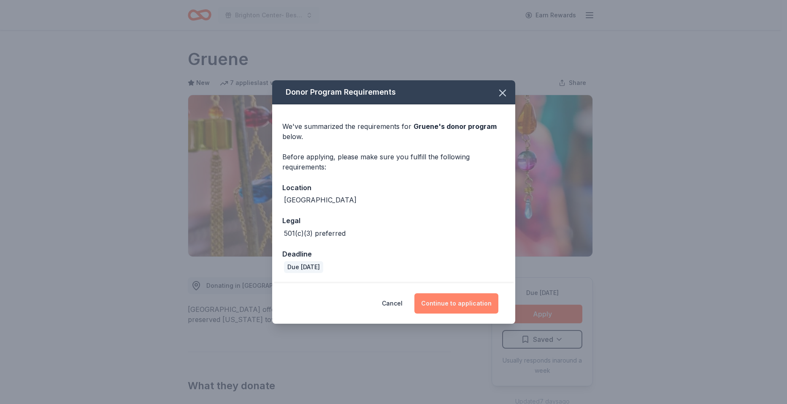
click at [440, 303] on button "Continue to application" at bounding box center [457, 303] width 84 height 20
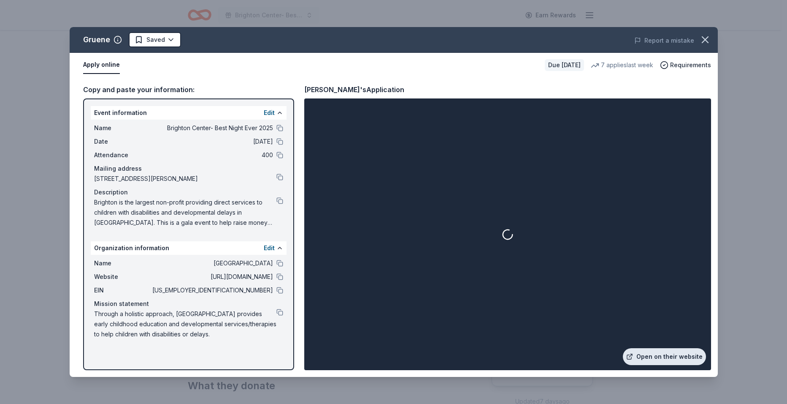
click at [647, 355] on link "Open on their website" at bounding box center [664, 356] width 83 height 17
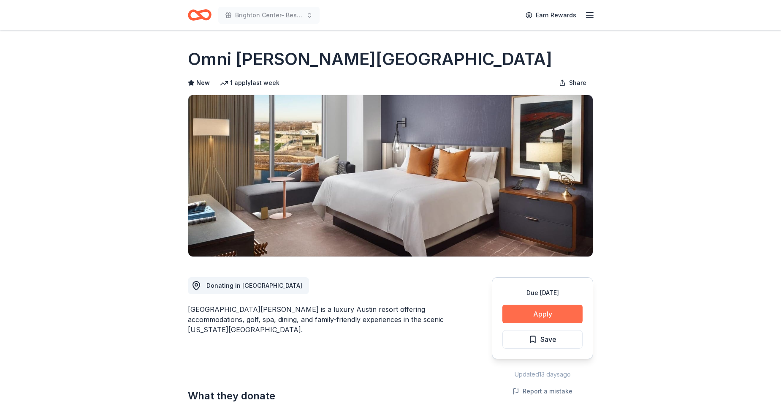
click at [529, 313] on button "Apply" at bounding box center [542, 313] width 80 height 19
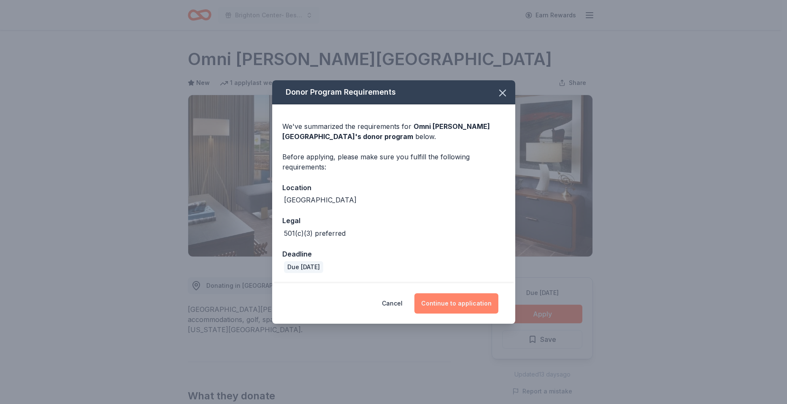
click at [445, 298] on button "Continue to application" at bounding box center [457, 303] width 84 height 20
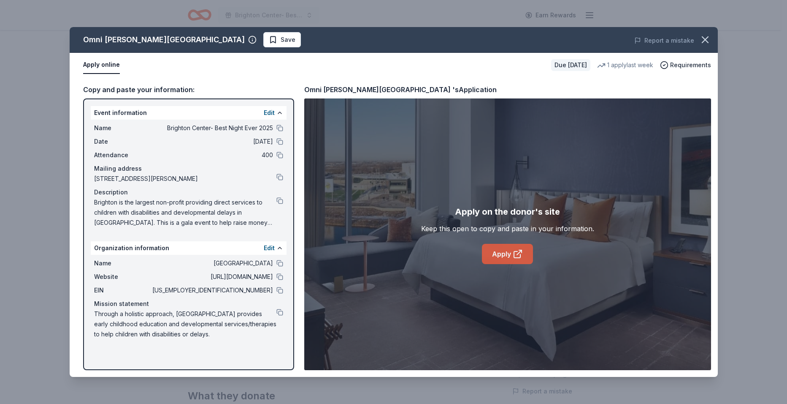
click at [491, 254] on link "Apply" at bounding box center [507, 254] width 51 height 20
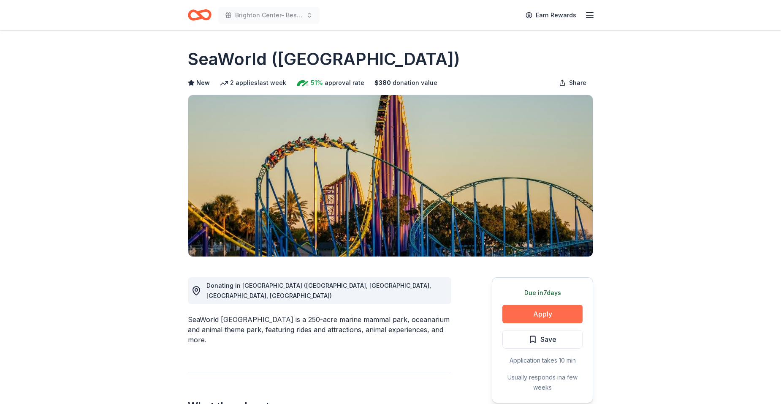
click at [507, 312] on button "Apply" at bounding box center [542, 313] width 80 height 19
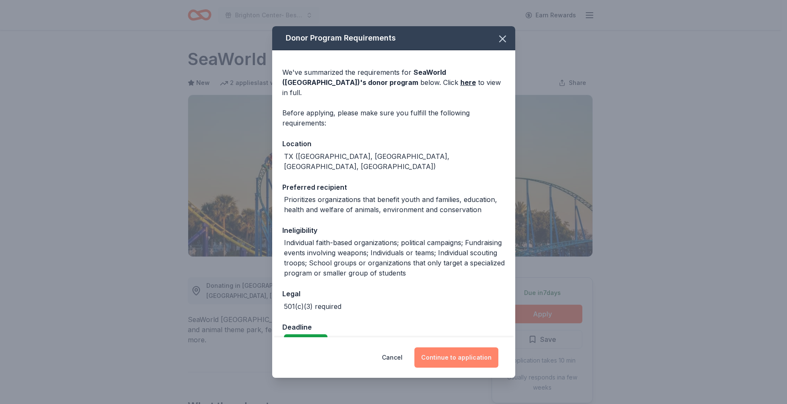
click at [442, 352] on button "Continue to application" at bounding box center [457, 357] width 84 height 20
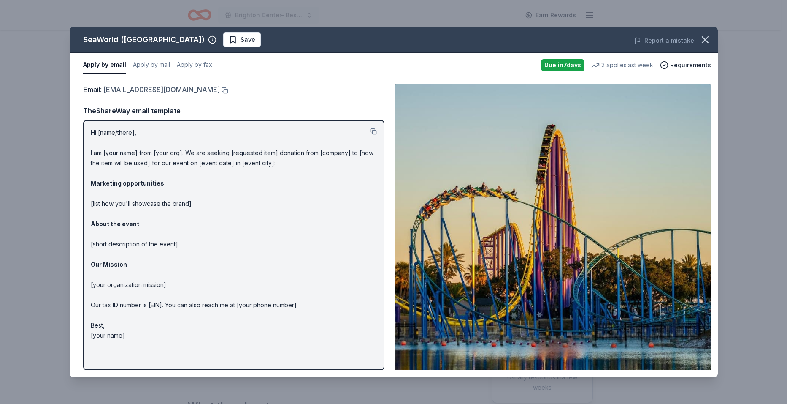
drag, startPoint x: 211, startPoint y: 92, endPoint x: 147, endPoint y: 92, distance: 64.6
click at [147, 92] on div "Email : [EMAIL_ADDRESS][DOMAIN_NAME]" at bounding box center [233, 89] width 301 height 11
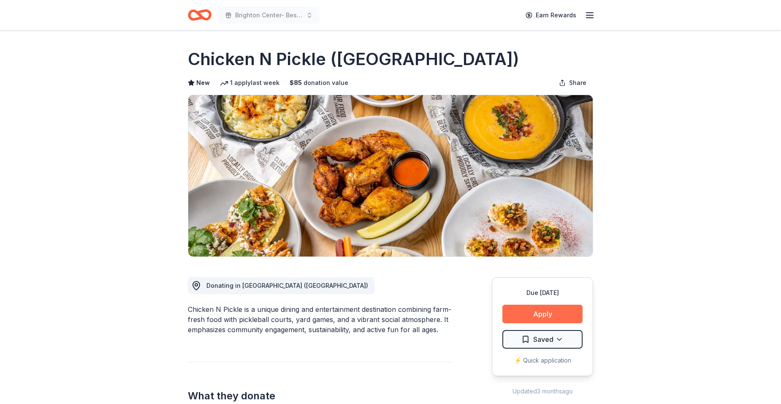
click at [526, 312] on button "Apply" at bounding box center [542, 313] width 80 height 19
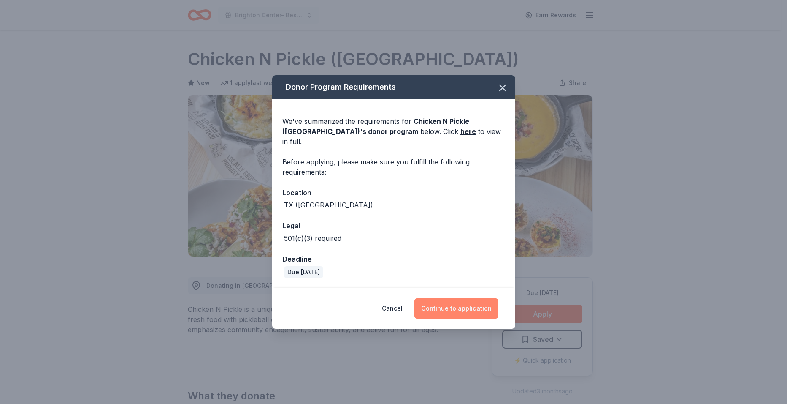
click at [442, 302] on button "Continue to application" at bounding box center [457, 308] width 84 height 20
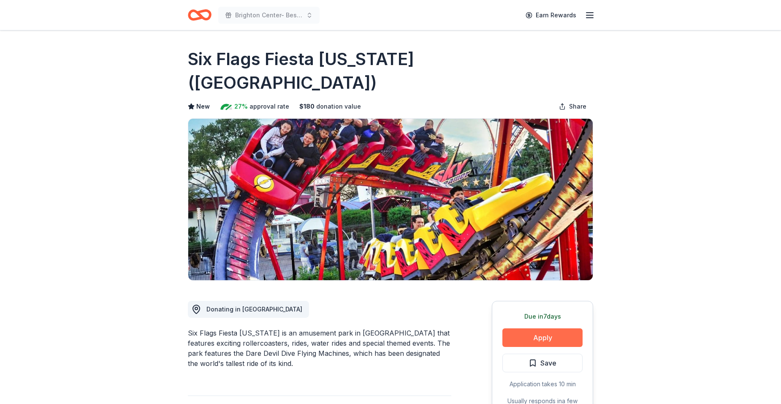
click at [528, 328] on button "Apply" at bounding box center [542, 337] width 80 height 19
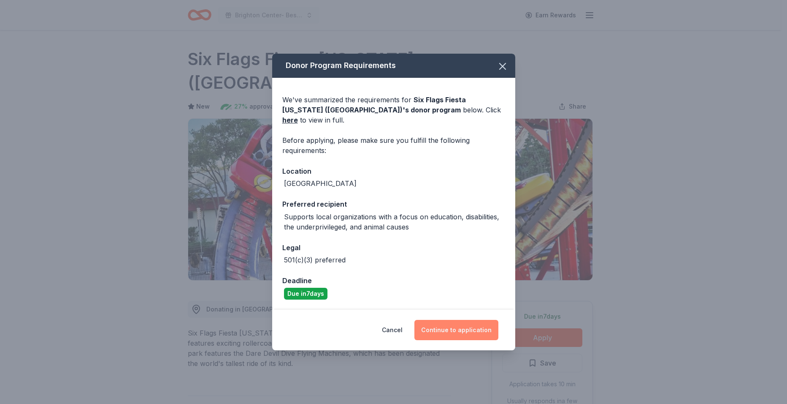
click at [450, 326] on button "Continue to application" at bounding box center [457, 330] width 84 height 20
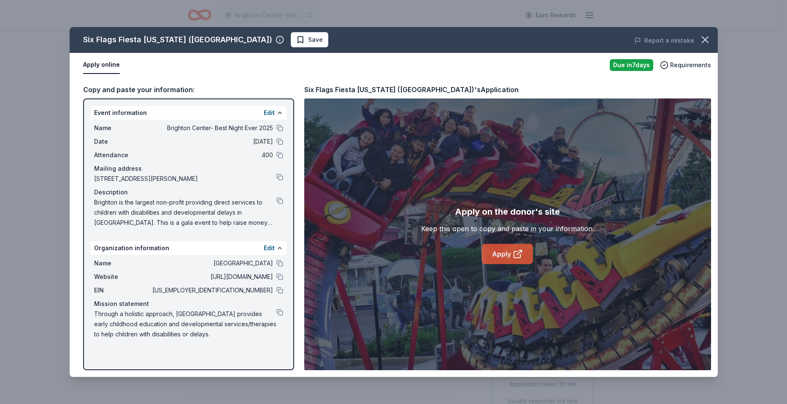
click at [491, 251] on link "Apply" at bounding box center [507, 254] width 51 height 20
click at [515, 252] on icon at bounding box center [518, 254] width 10 height 10
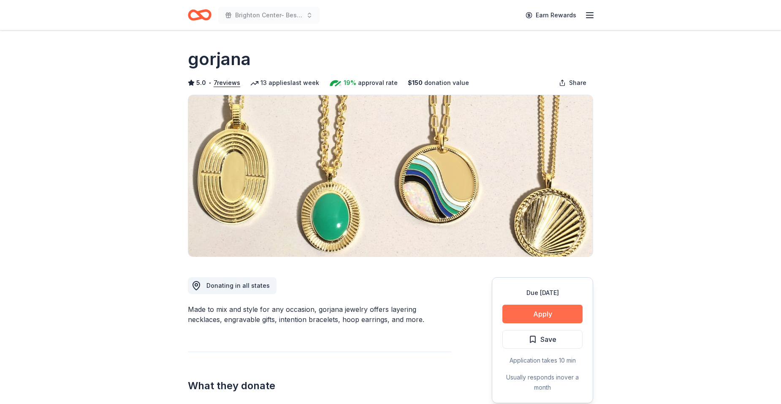
click at [520, 312] on button "Apply" at bounding box center [542, 313] width 80 height 19
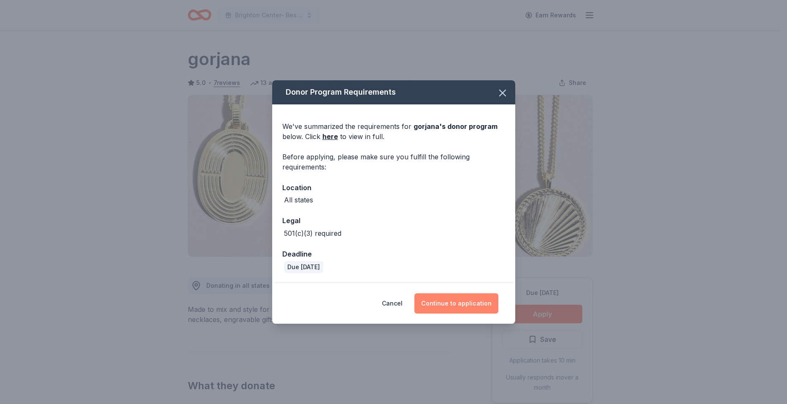
click at [459, 298] on button "Continue to application" at bounding box center [457, 303] width 84 height 20
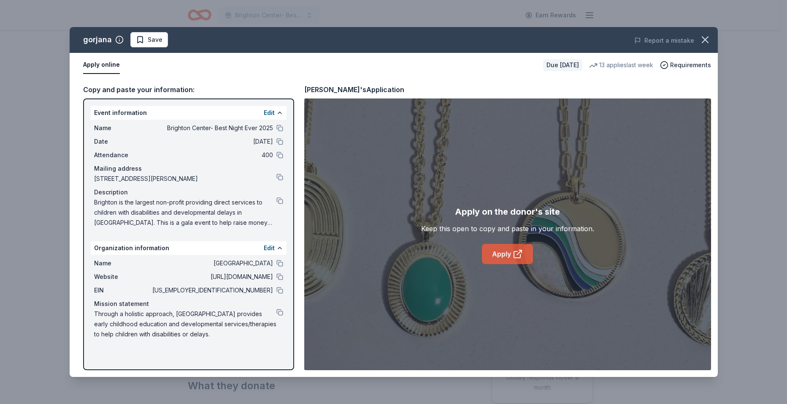
click at [495, 255] on link "Apply" at bounding box center [507, 254] width 51 height 20
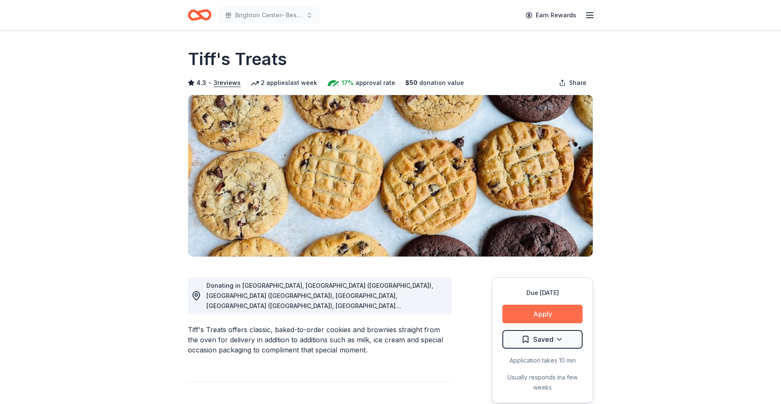
click at [512, 308] on button "Apply" at bounding box center [542, 313] width 80 height 19
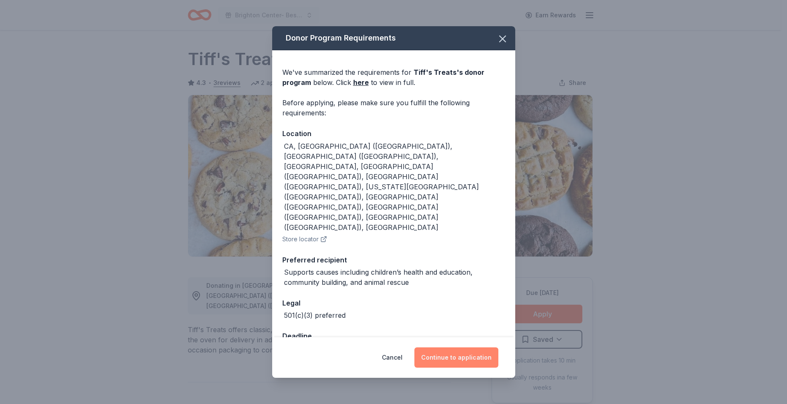
click at [441, 347] on button "Continue to application" at bounding box center [457, 357] width 84 height 20
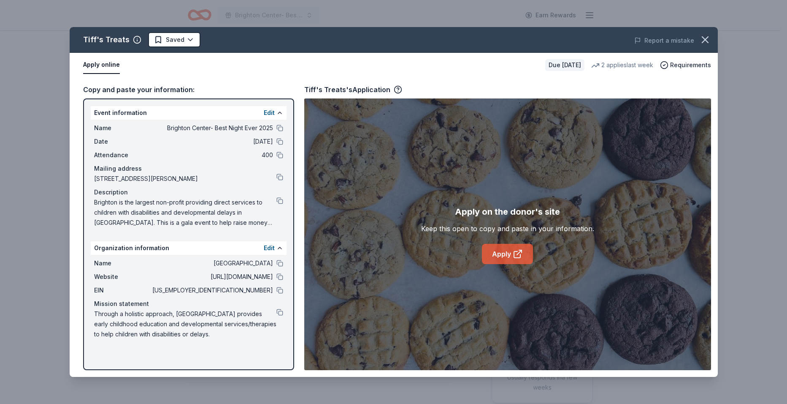
click at [488, 252] on link "Apply" at bounding box center [507, 254] width 51 height 20
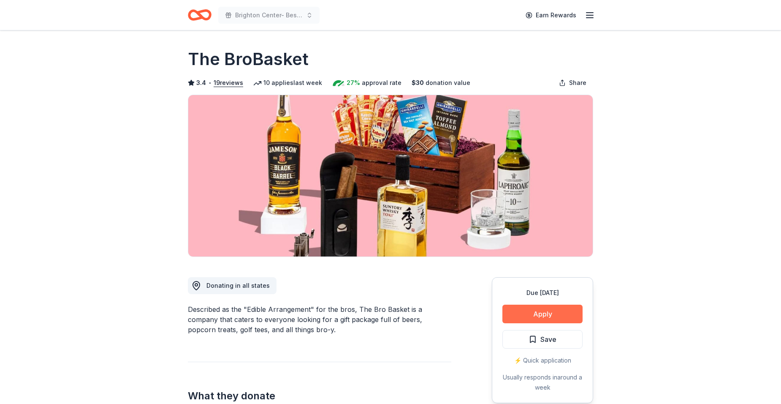
click at [521, 314] on button "Apply" at bounding box center [542, 313] width 80 height 19
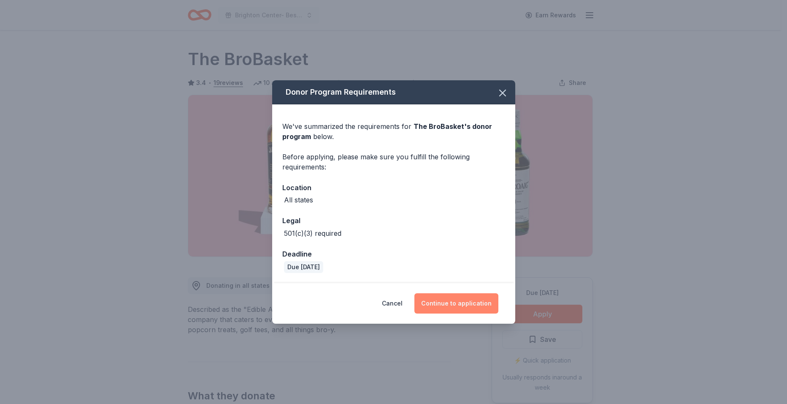
click at [450, 297] on button "Continue to application" at bounding box center [457, 303] width 84 height 20
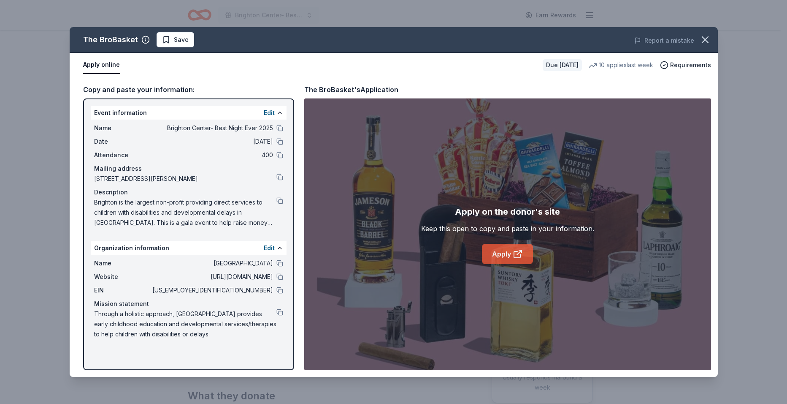
click at [494, 255] on link "Apply" at bounding box center [507, 254] width 51 height 20
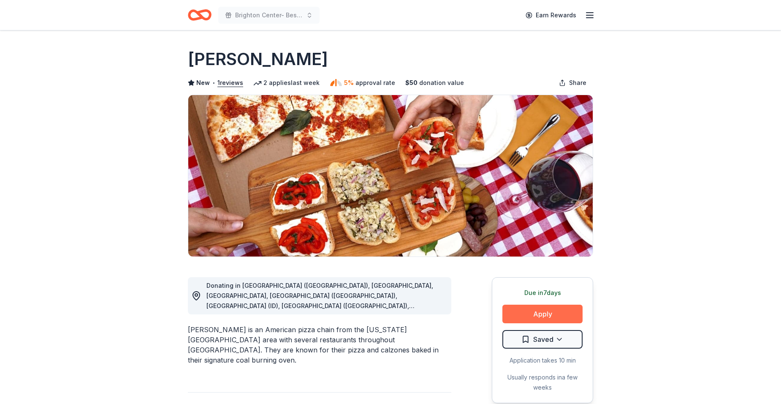
click at [513, 313] on button "Apply" at bounding box center [542, 313] width 80 height 19
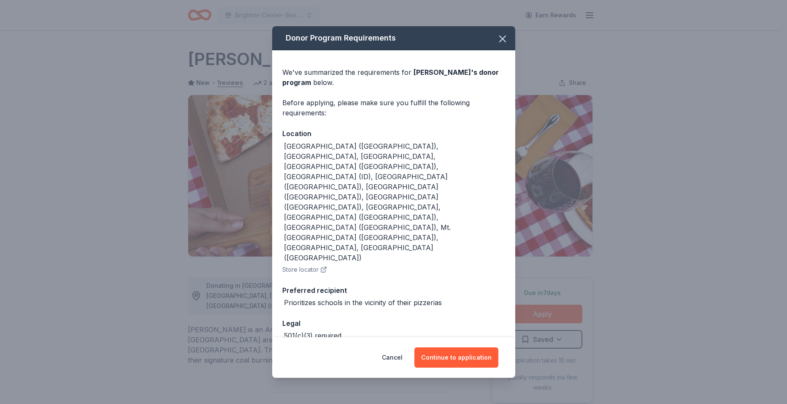
drag, startPoint x: 425, startPoint y: 48, endPoint x: 591, endPoint y: 49, distance: 166.7
click at [591, 49] on div "Donor Program Requirements We've summarized the requirements for [PERSON_NAME] …" at bounding box center [393, 202] width 787 height 404
click at [397, 350] on button "Cancel" at bounding box center [392, 357] width 21 height 20
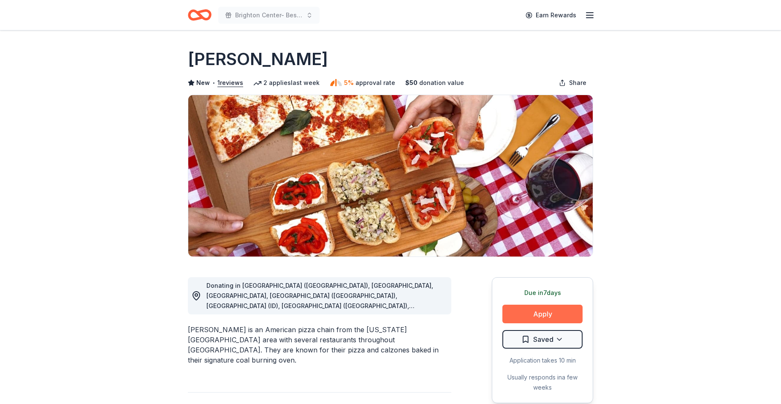
click at [518, 312] on button "Apply" at bounding box center [542, 313] width 80 height 19
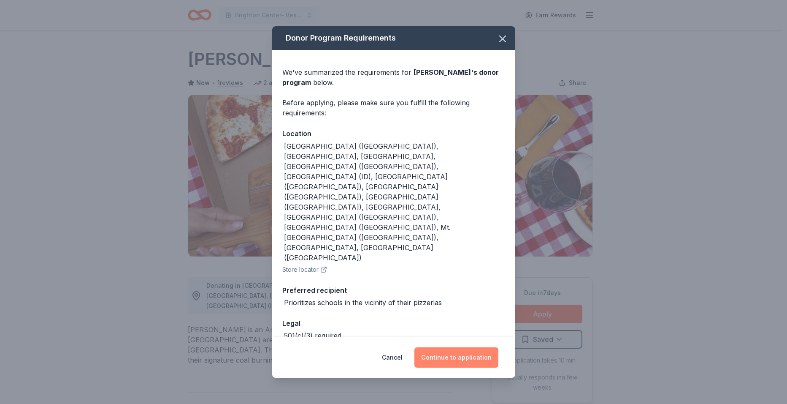
click at [452, 349] on button "Continue to application" at bounding box center [457, 357] width 84 height 20
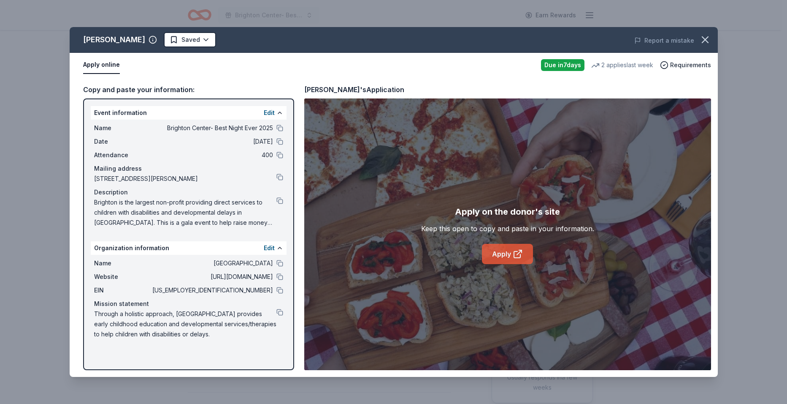
click at [493, 255] on link "Apply" at bounding box center [507, 254] width 51 height 20
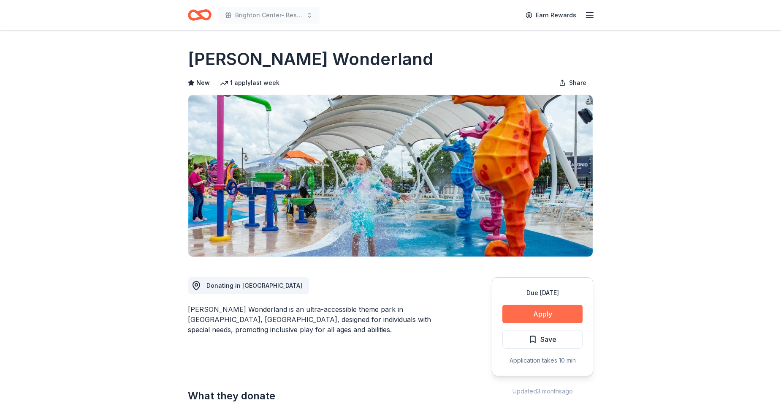
click at [515, 305] on button "Apply" at bounding box center [542, 313] width 80 height 19
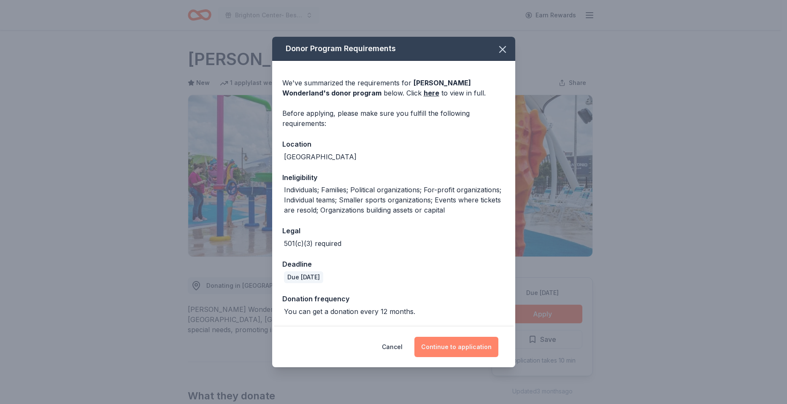
click at [438, 343] on button "Continue to application" at bounding box center [457, 346] width 84 height 20
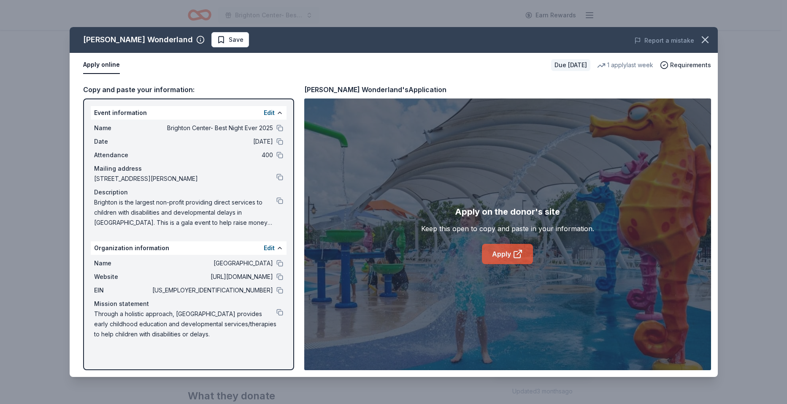
click at [486, 255] on link "Apply" at bounding box center [507, 254] width 51 height 20
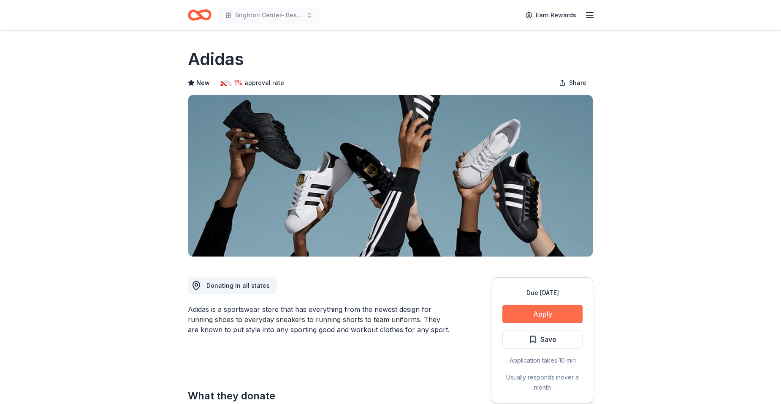
click at [524, 310] on button "Apply" at bounding box center [542, 313] width 80 height 19
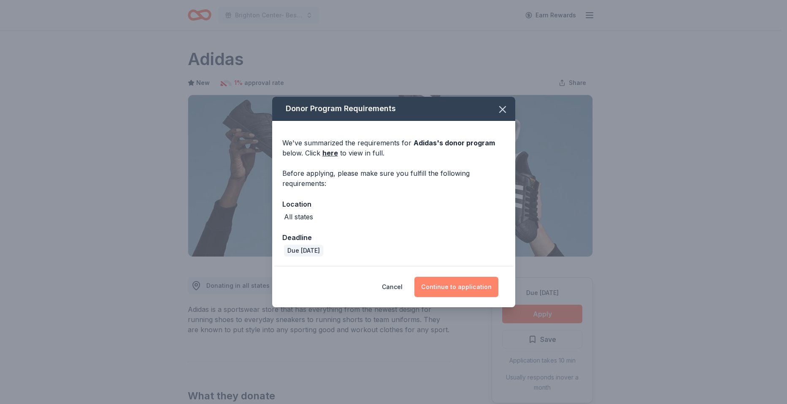
click at [442, 283] on button "Continue to application" at bounding box center [457, 286] width 84 height 20
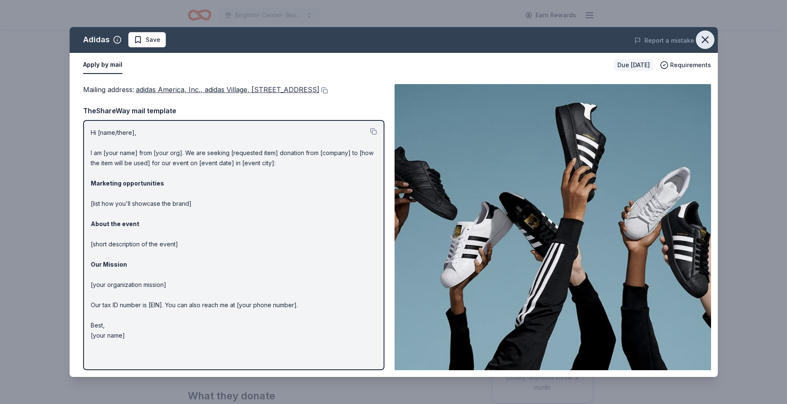
click at [706, 38] on icon "button" at bounding box center [705, 40] width 12 height 12
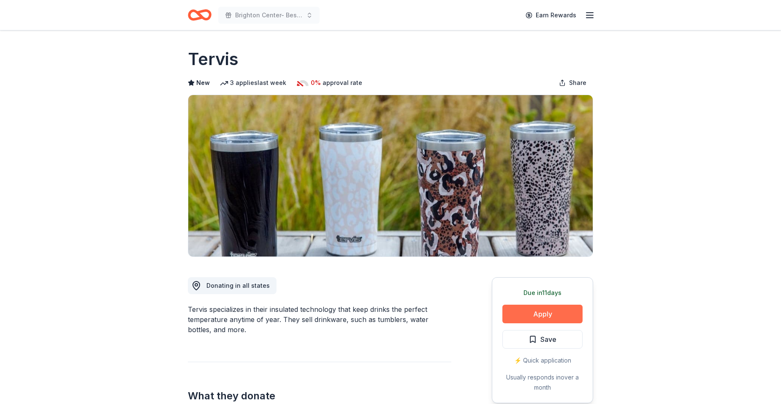
click at [506, 314] on button "Apply" at bounding box center [542, 313] width 80 height 19
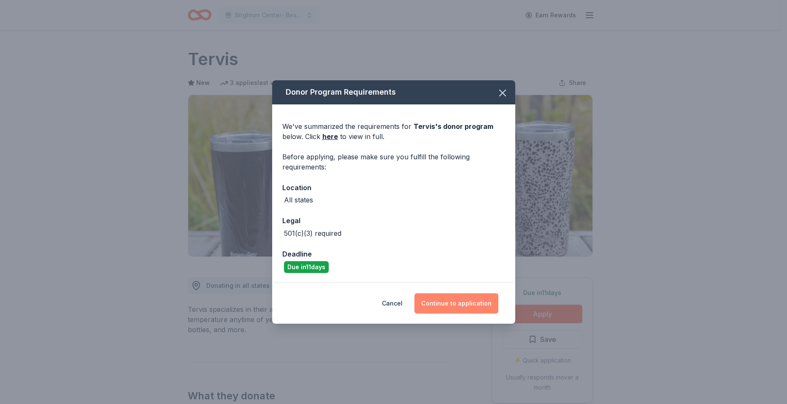
click at [459, 301] on button "Continue to application" at bounding box center [457, 303] width 84 height 20
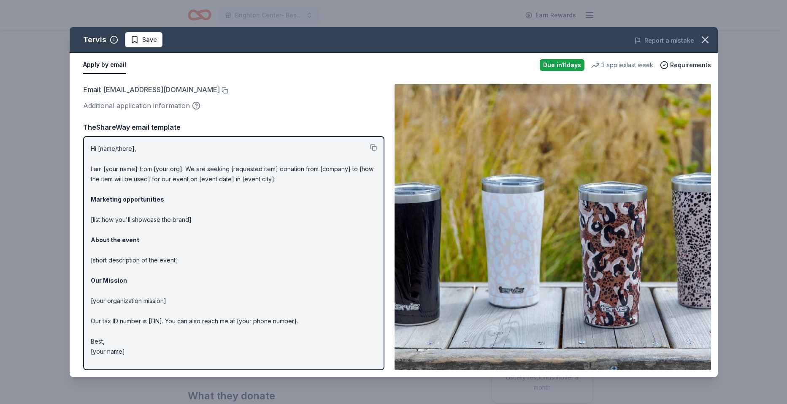
drag, startPoint x: 179, startPoint y: 93, endPoint x: 127, endPoint y: 93, distance: 51.5
click at [127, 93] on div "Email : donations@tervis.com" at bounding box center [233, 89] width 301 height 11
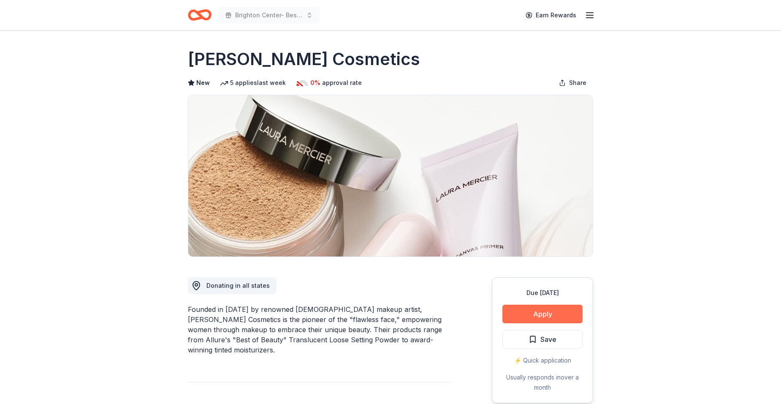
click at [511, 313] on button "Apply" at bounding box center [542, 313] width 80 height 19
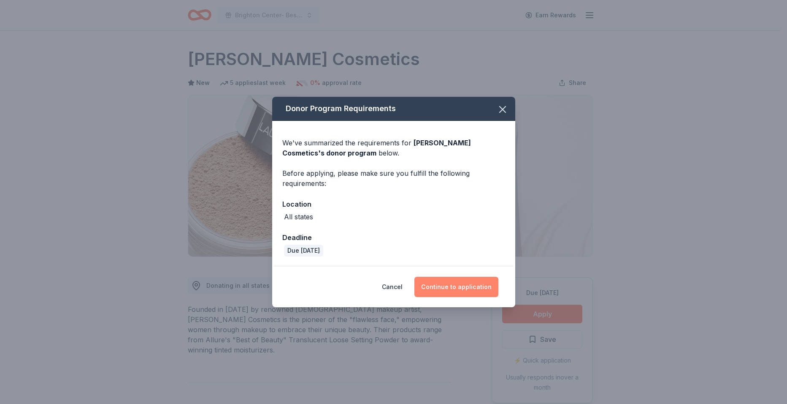
click at [441, 281] on button "Continue to application" at bounding box center [457, 286] width 84 height 20
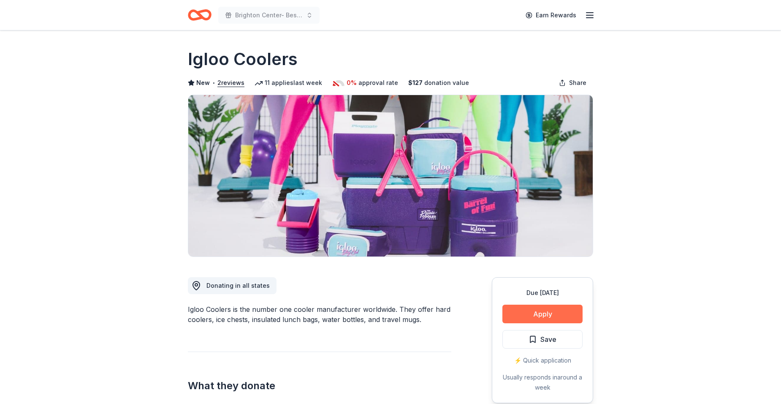
click at [505, 316] on button "Apply" at bounding box center [542, 313] width 80 height 19
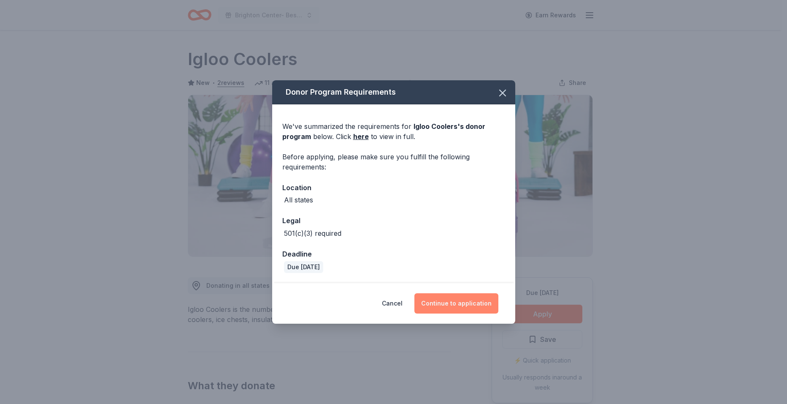
click at [434, 305] on button "Continue to application" at bounding box center [457, 303] width 84 height 20
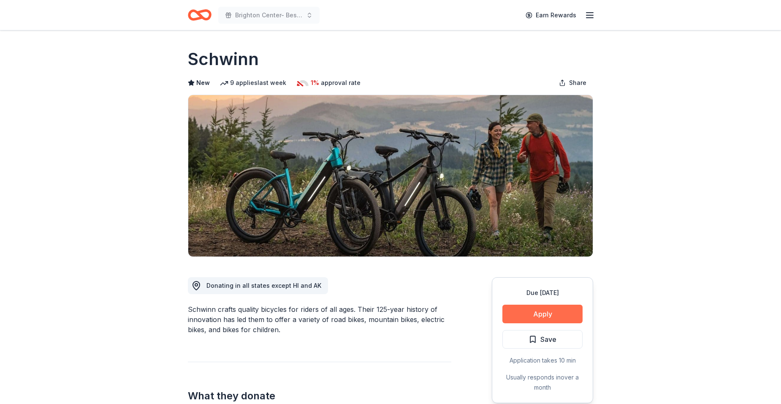
click at [520, 310] on button "Apply" at bounding box center [542, 313] width 80 height 19
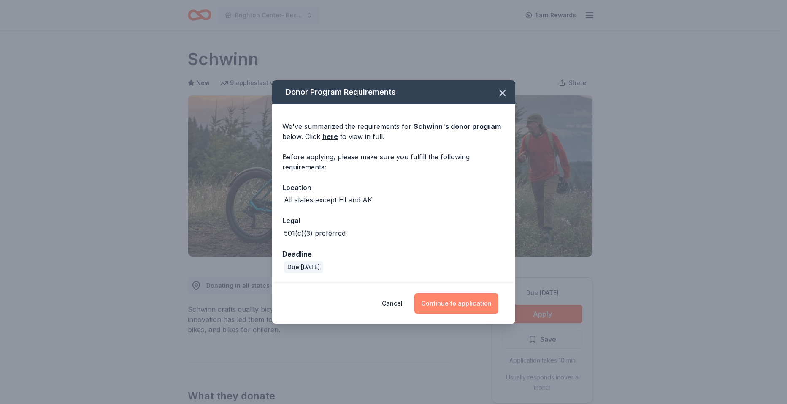
click at [436, 311] on button "Continue to application" at bounding box center [457, 303] width 84 height 20
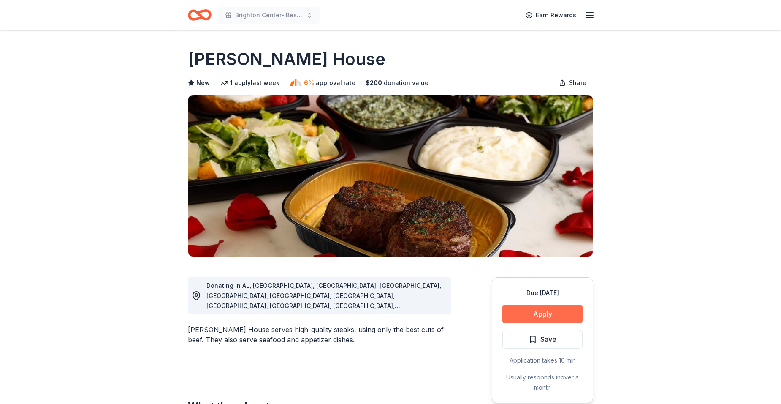
click at [507, 315] on button "Apply" at bounding box center [542, 313] width 80 height 19
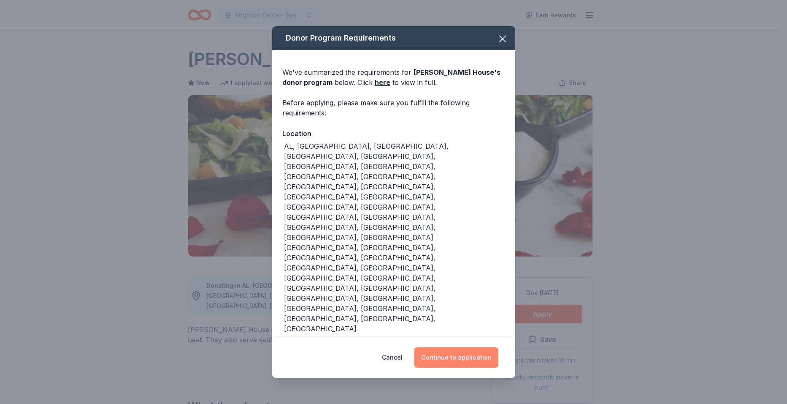
click at [463, 347] on button "Continue to application" at bounding box center [457, 357] width 84 height 20
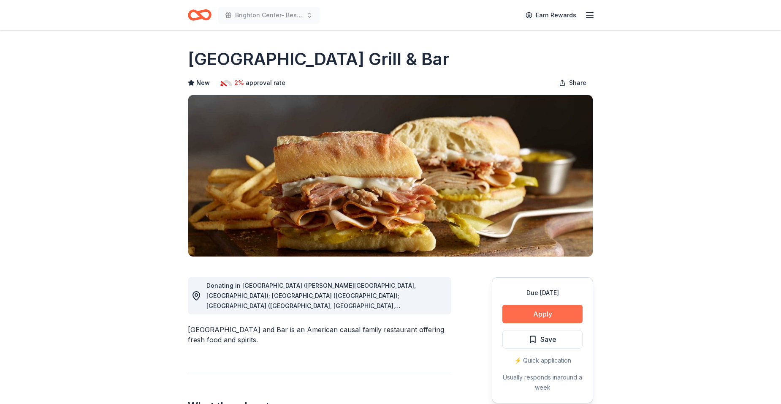
click at [514, 307] on button "Apply" at bounding box center [542, 313] width 80 height 19
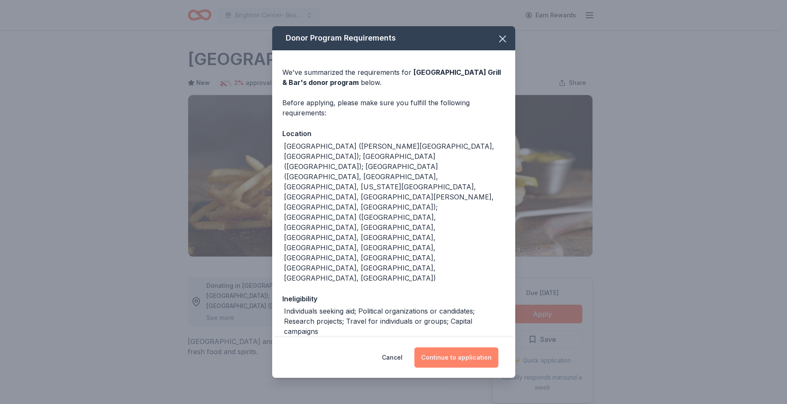
click at [449, 347] on button "Continue to application" at bounding box center [457, 357] width 84 height 20
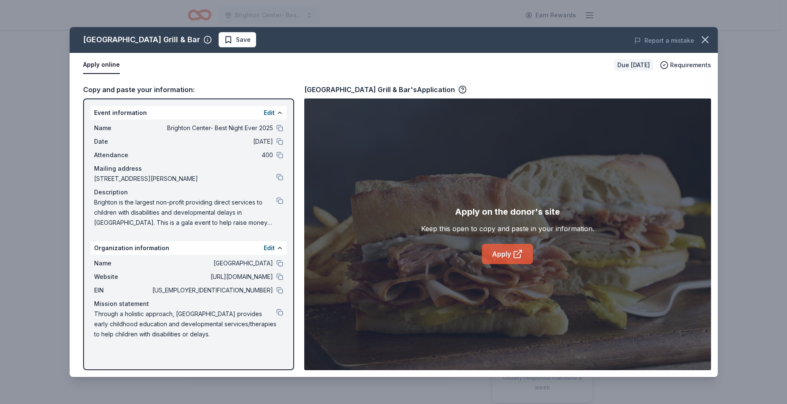
click at [506, 252] on link "Apply" at bounding box center [507, 254] width 51 height 20
